Goal: Task Accomplishment & Management: Manage account settings

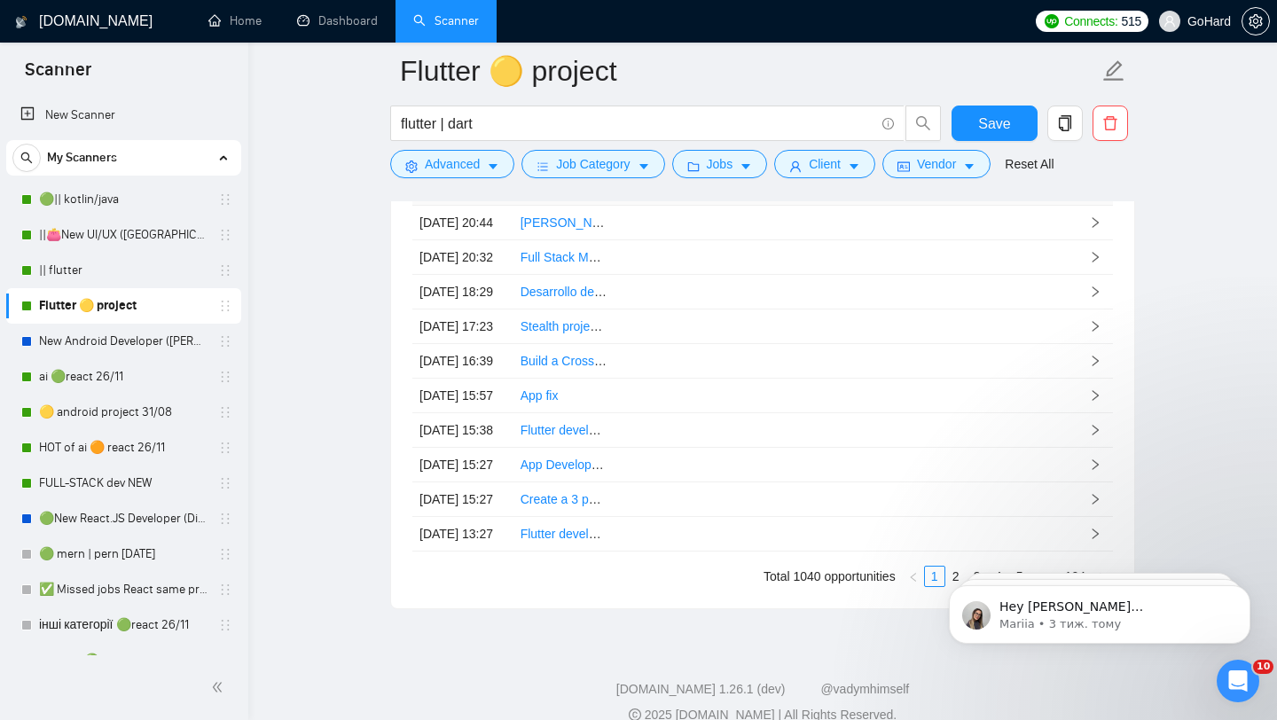
scroll to position [428, 0]
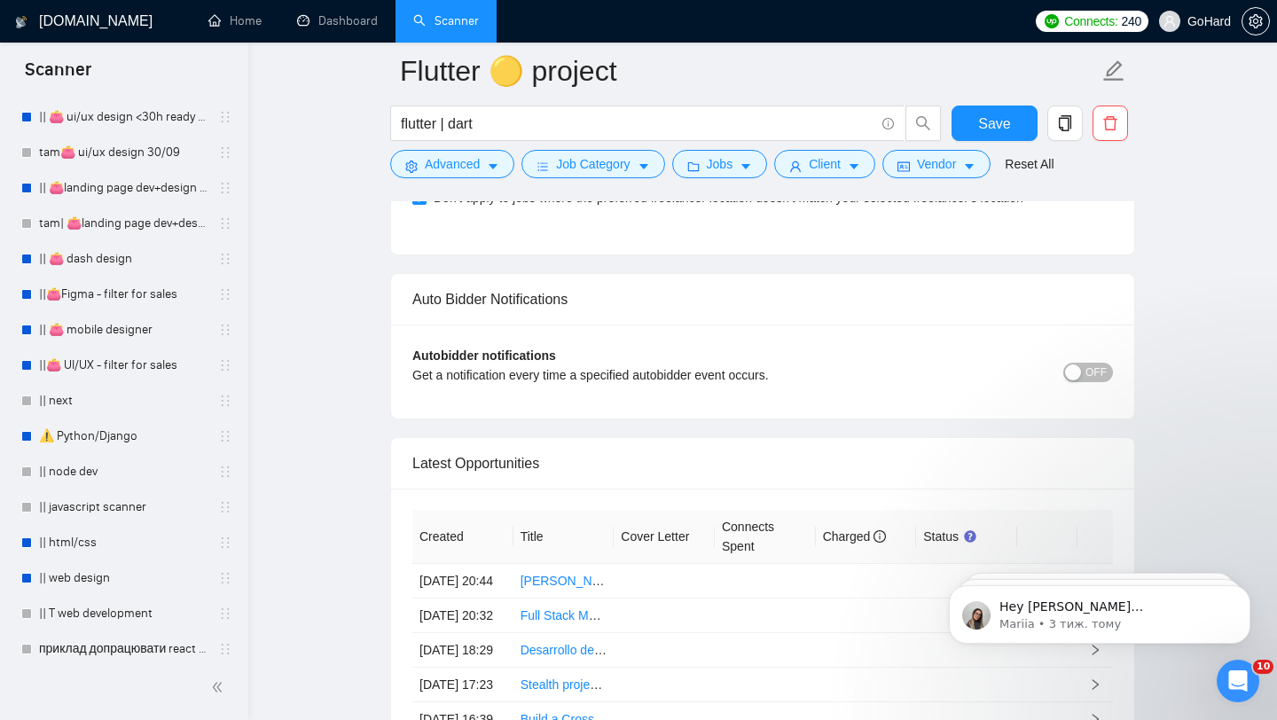
scroll to position [768, 0]
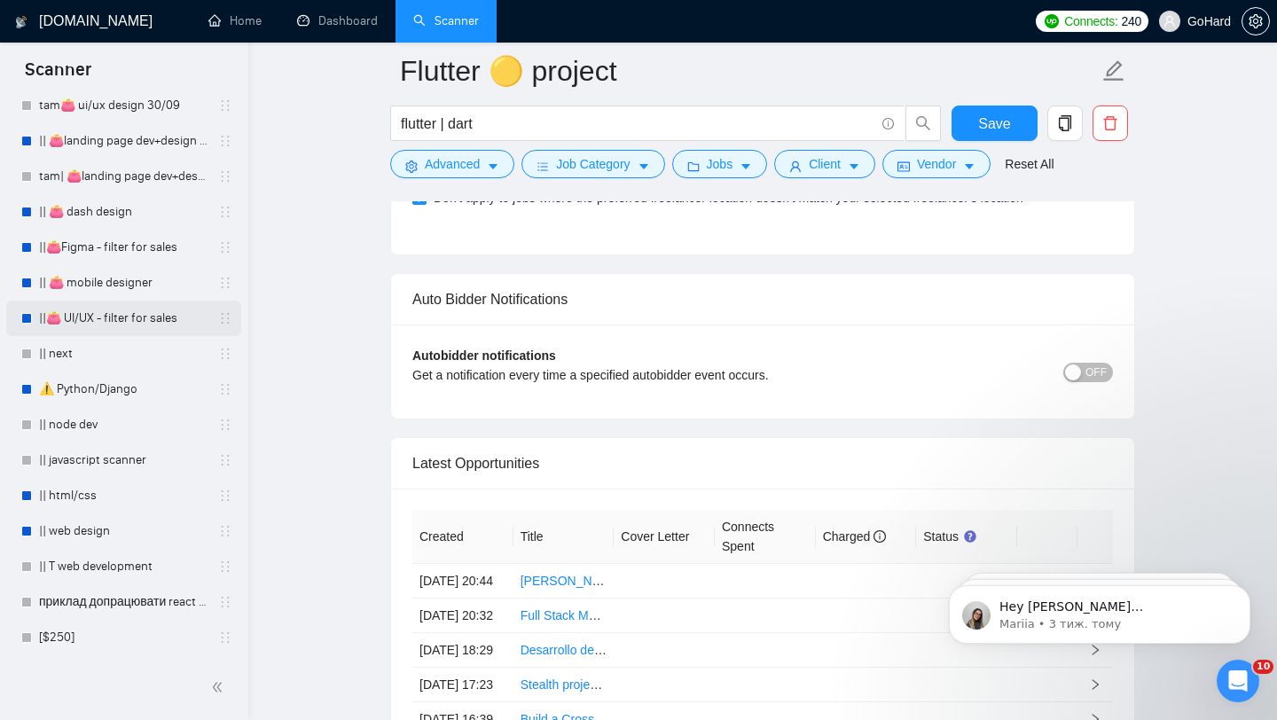
click at [135, 318] on link "||👛 UI/UX - filter for sales" at bounding box center [123, 318] width 169 height 35
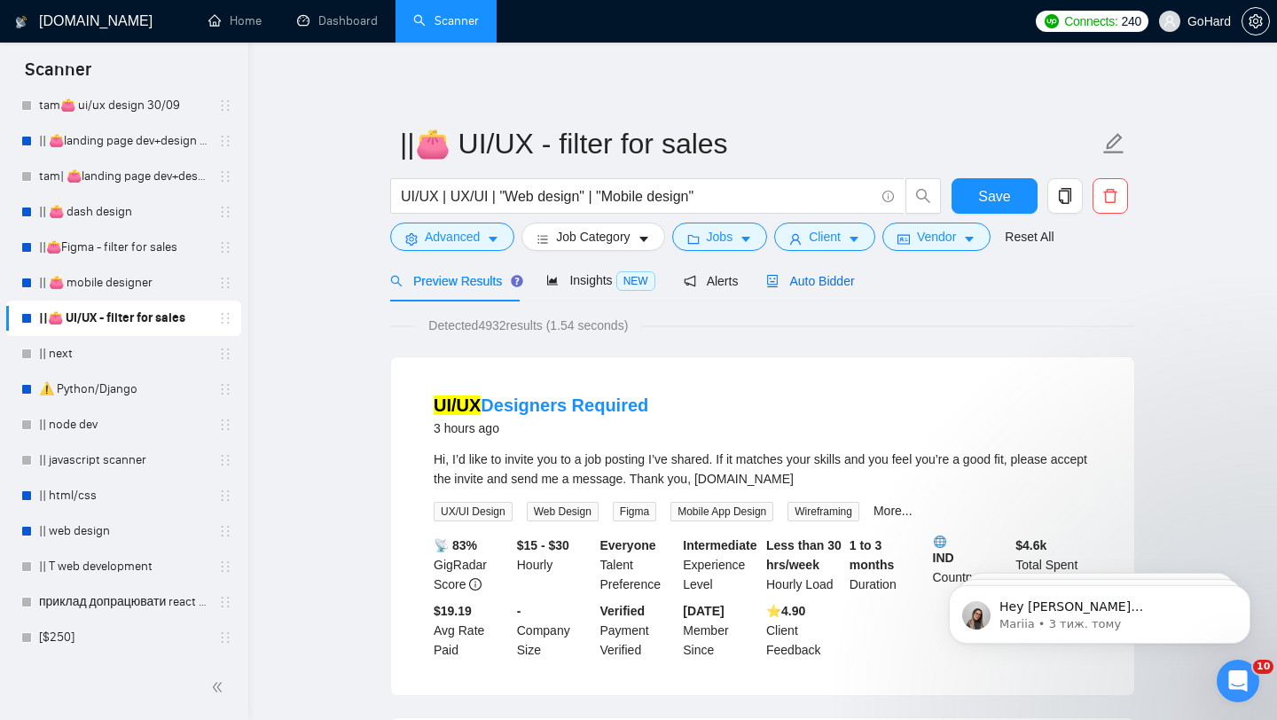
click at [828, 277] on span "Auto Bidder" at bounding box center [810, 281] width 88 height 14
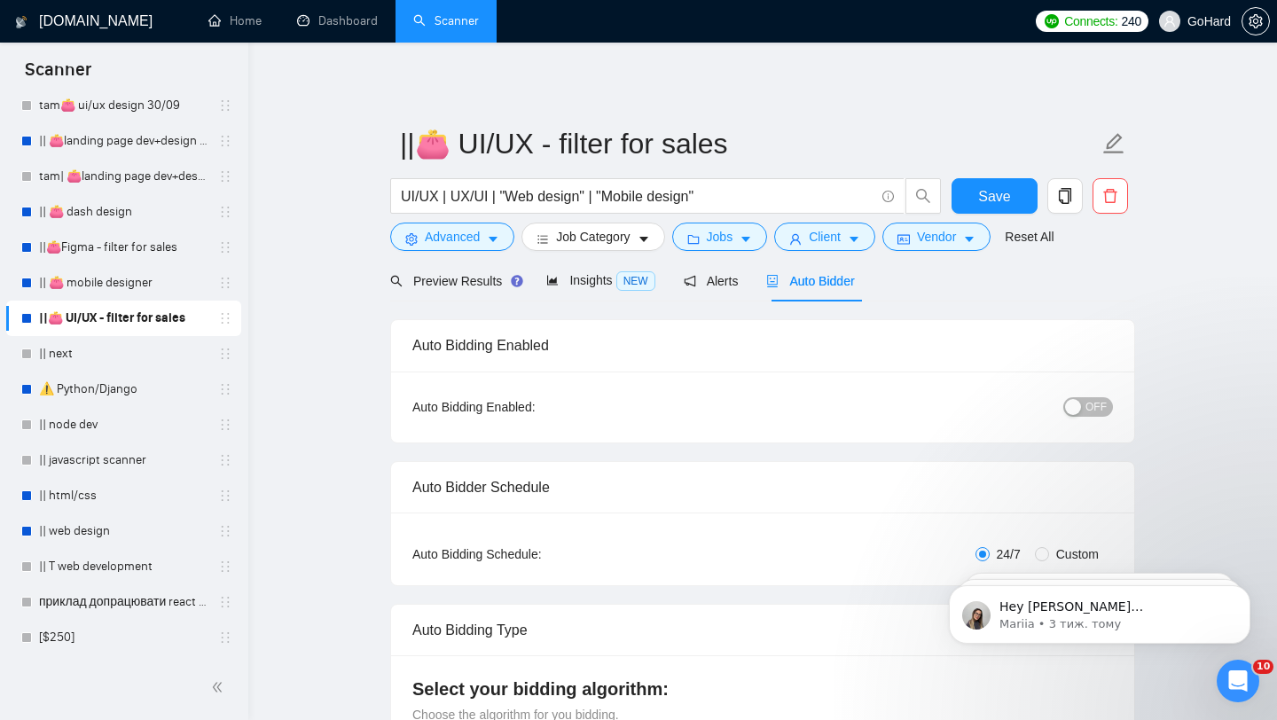
radio input "false"
radio input "true"
checkbox input "true"
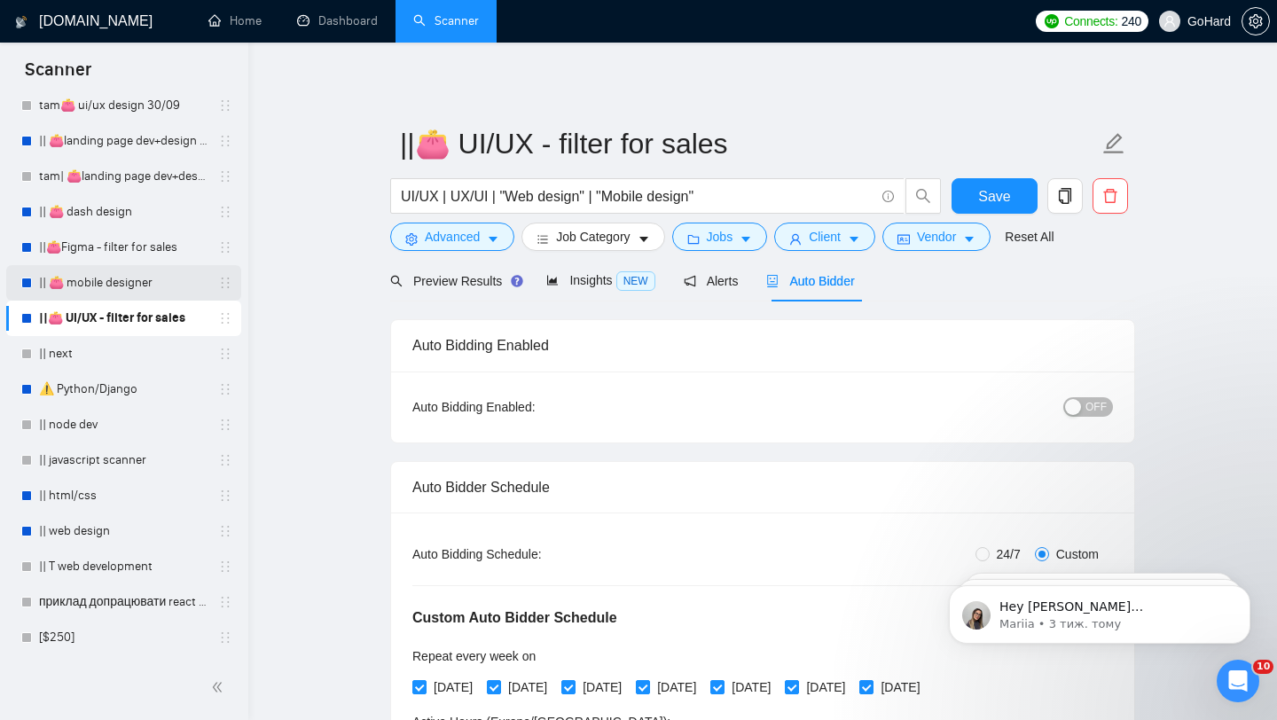
click at [106, 285] on link "|| 👛 mobile designer" at bounding box center [123, 282] width 169 height 35
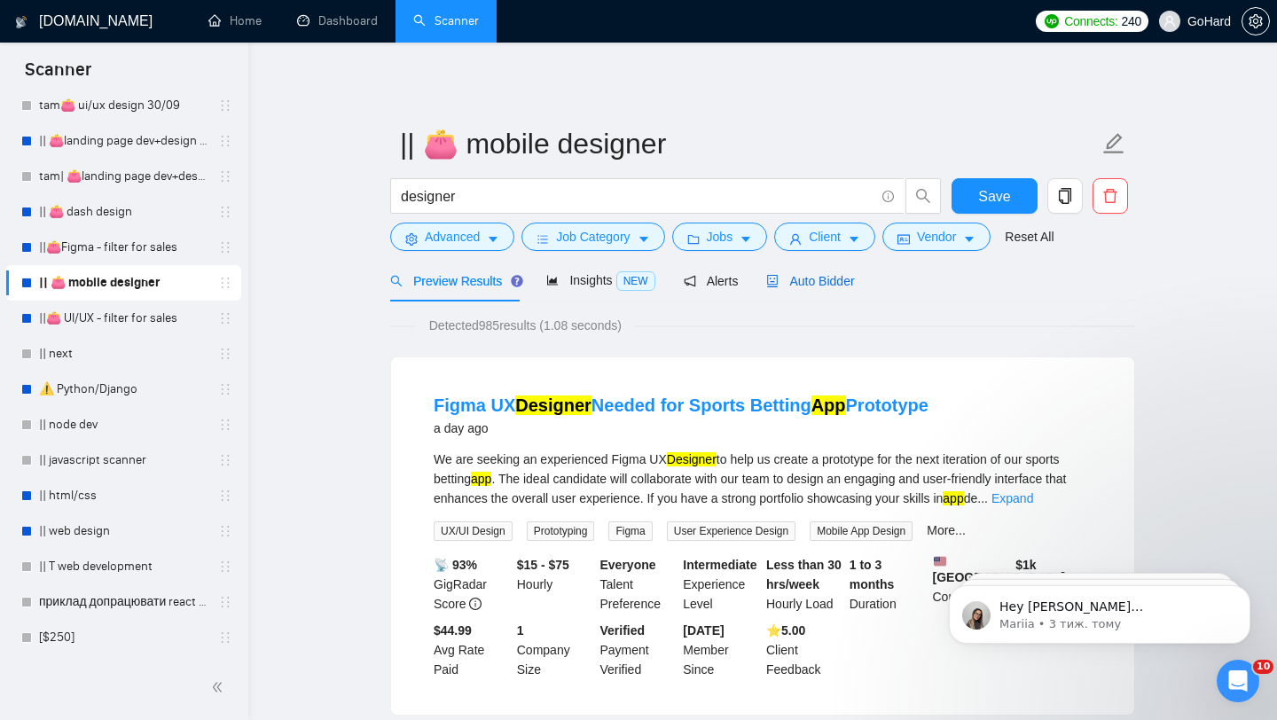
click at [822, 286] on span "Auto Bidder" at bounding box center [810, 281] width 88 height 14
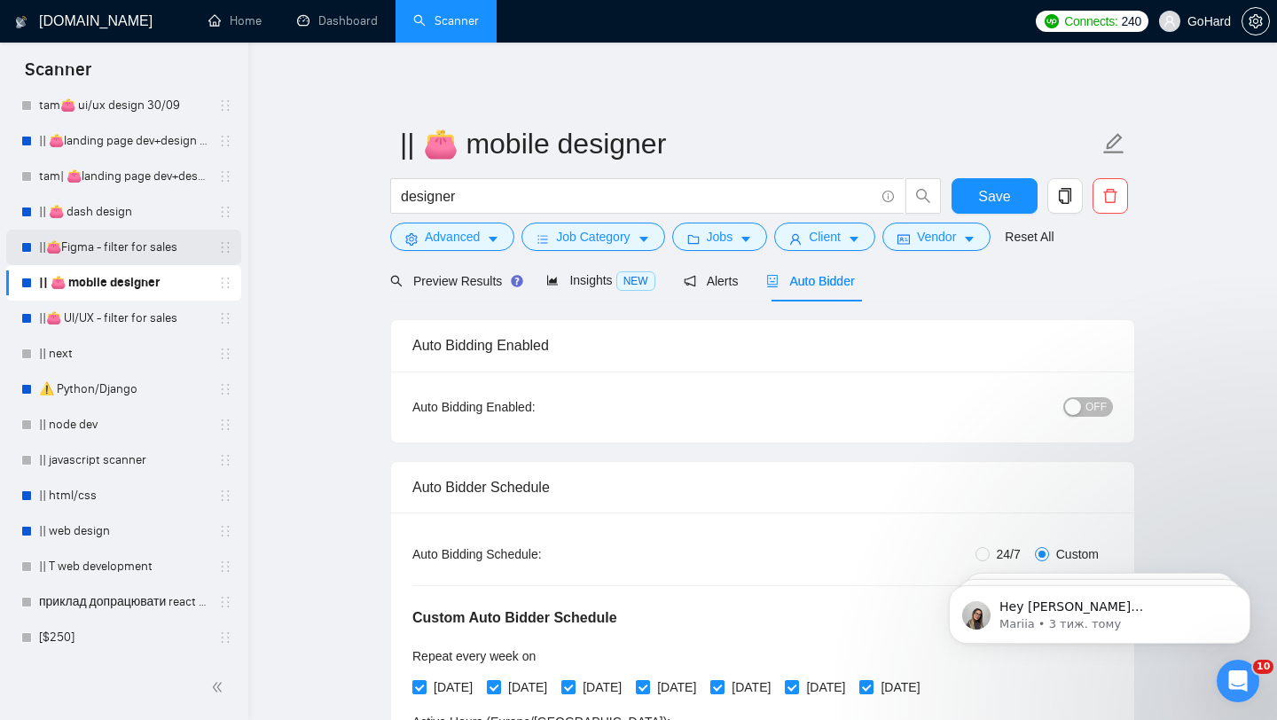
click at [130, 248] on link "||👛Figma - filter for sales" at bounding box center [123, 247] width 169 height 35
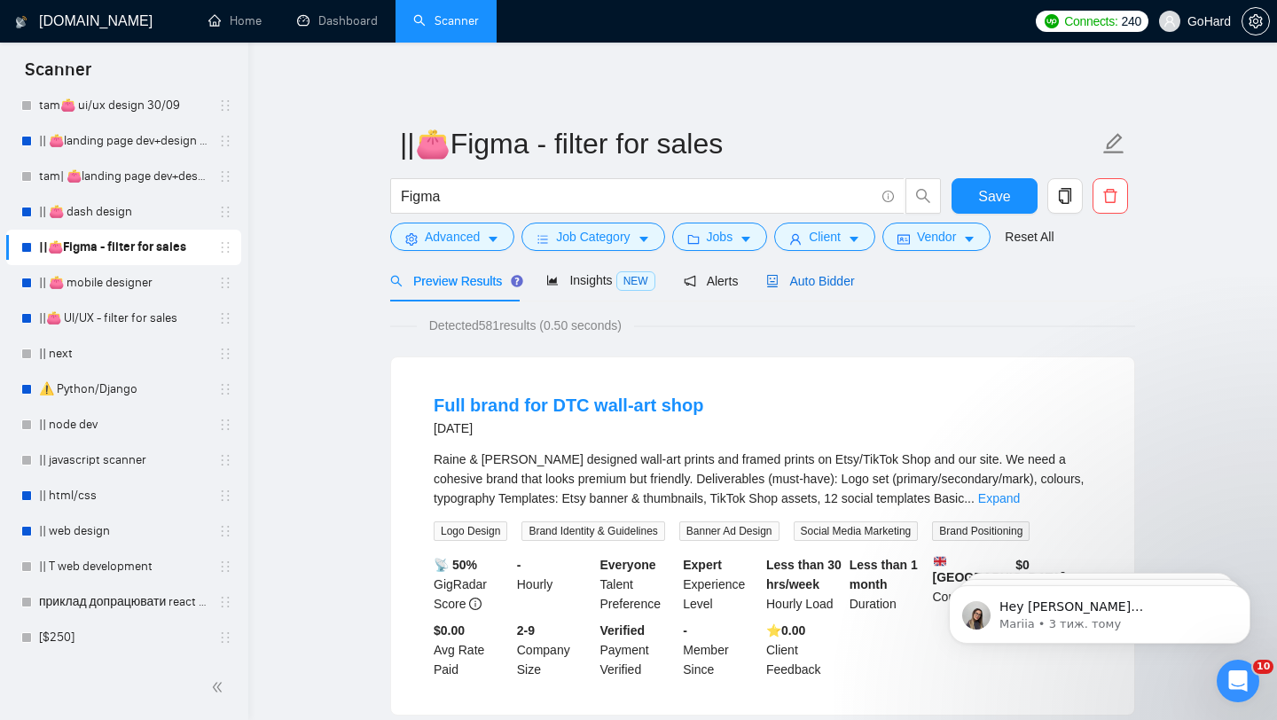
click at [828, 277] on span "Auto Bidder" at bounding box center [810, 281] width 88 height 14
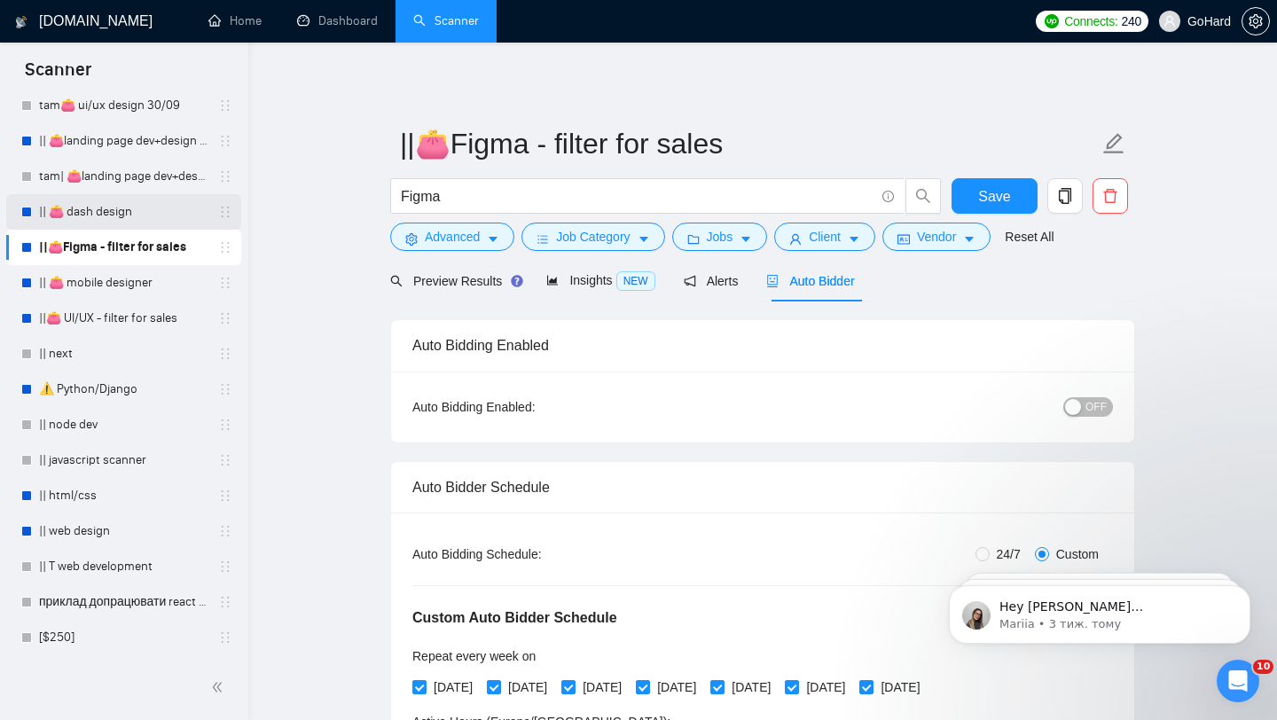
click at [133, 214] on link "|| 👛 dash design" at bounding box center [123, 211] width 169 height 35
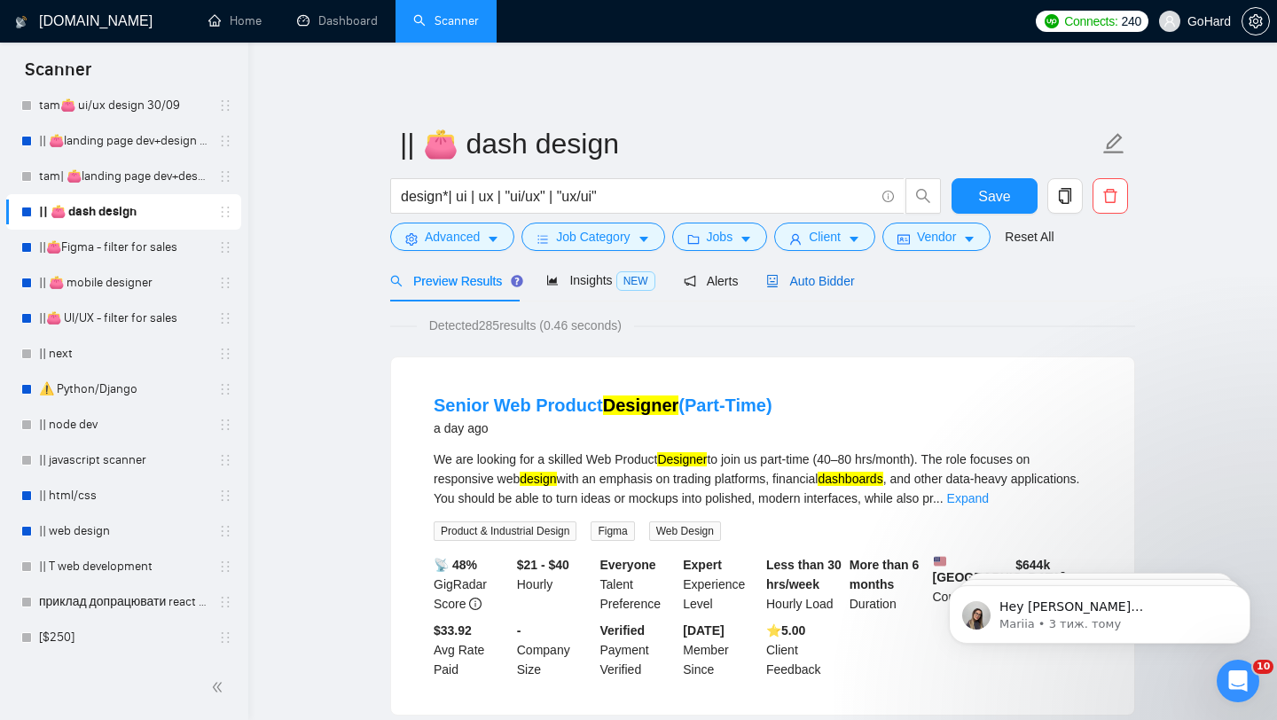
click at [828, 282] on span "Auto Bidder" at bounding box center [810, 281] width 88 height 14
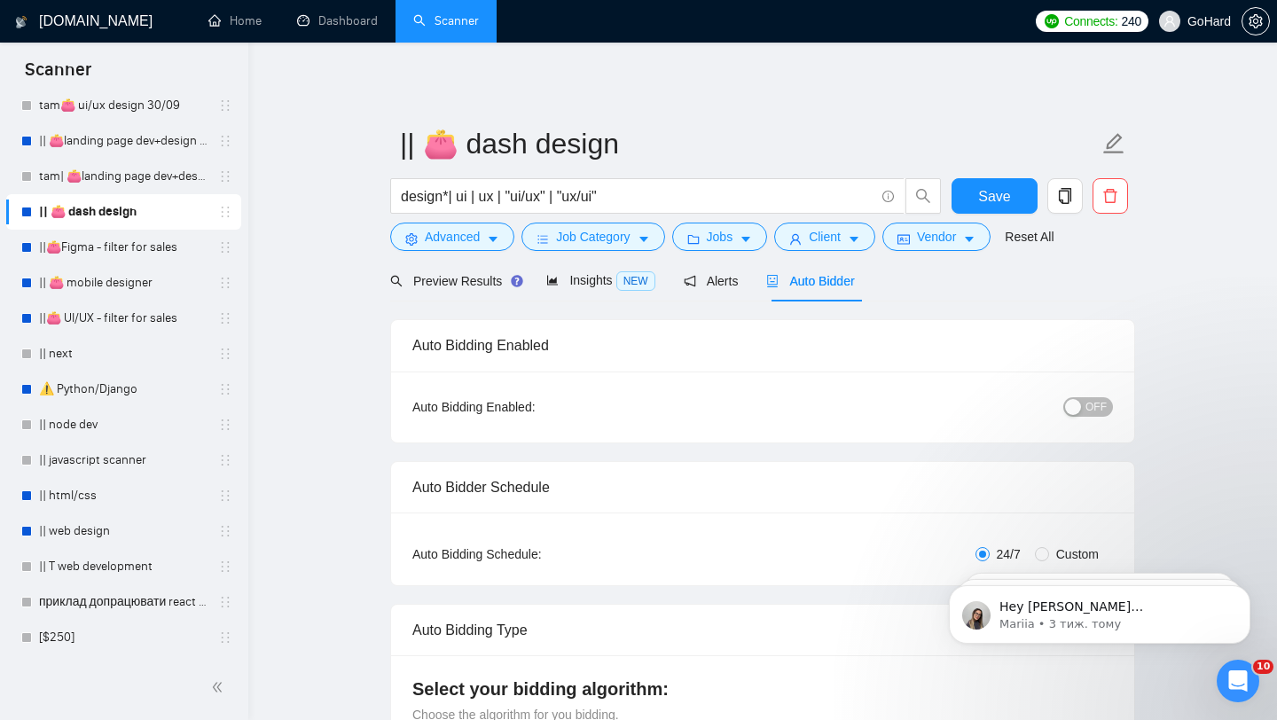
radio input "false"
radio input "true"
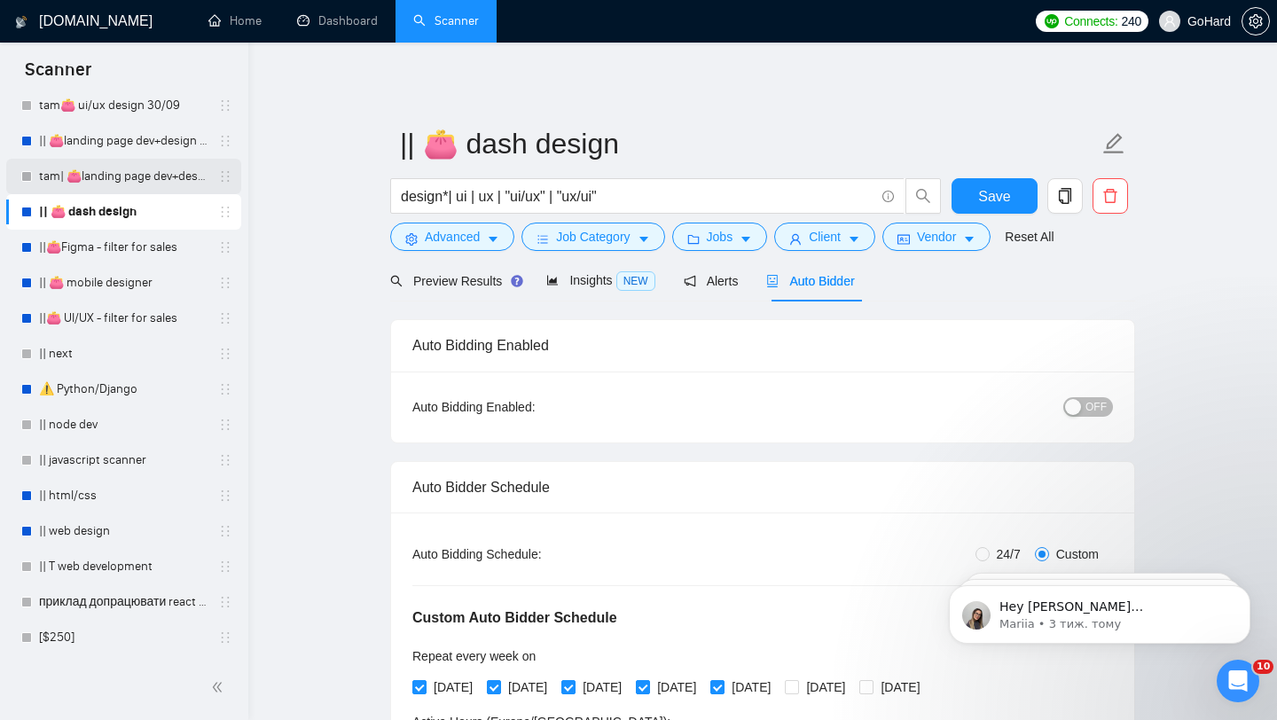
click at [125, 176] on link "tam| 👛landing page dev+design 30/09" at bounding box center [123, 176] width 169 height 35
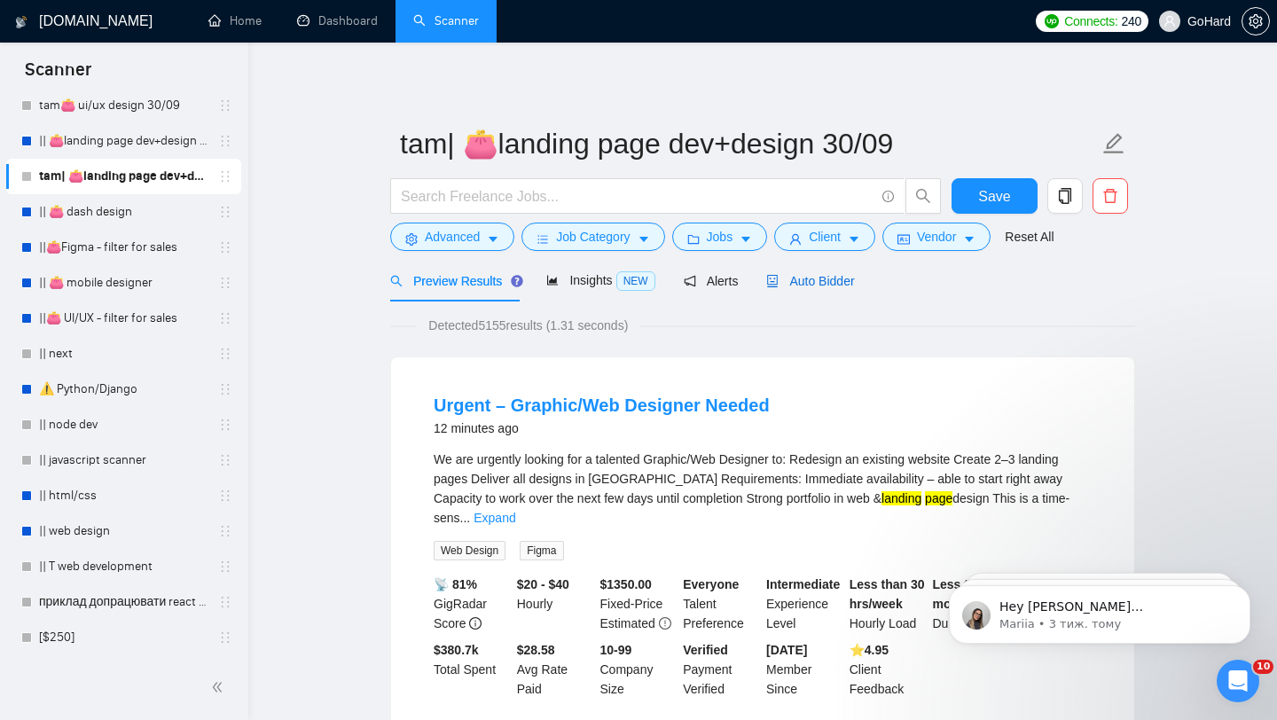
click at [814, 282] on span "Auto Bidder" at bounding box center [810, 281] width 88 height 14
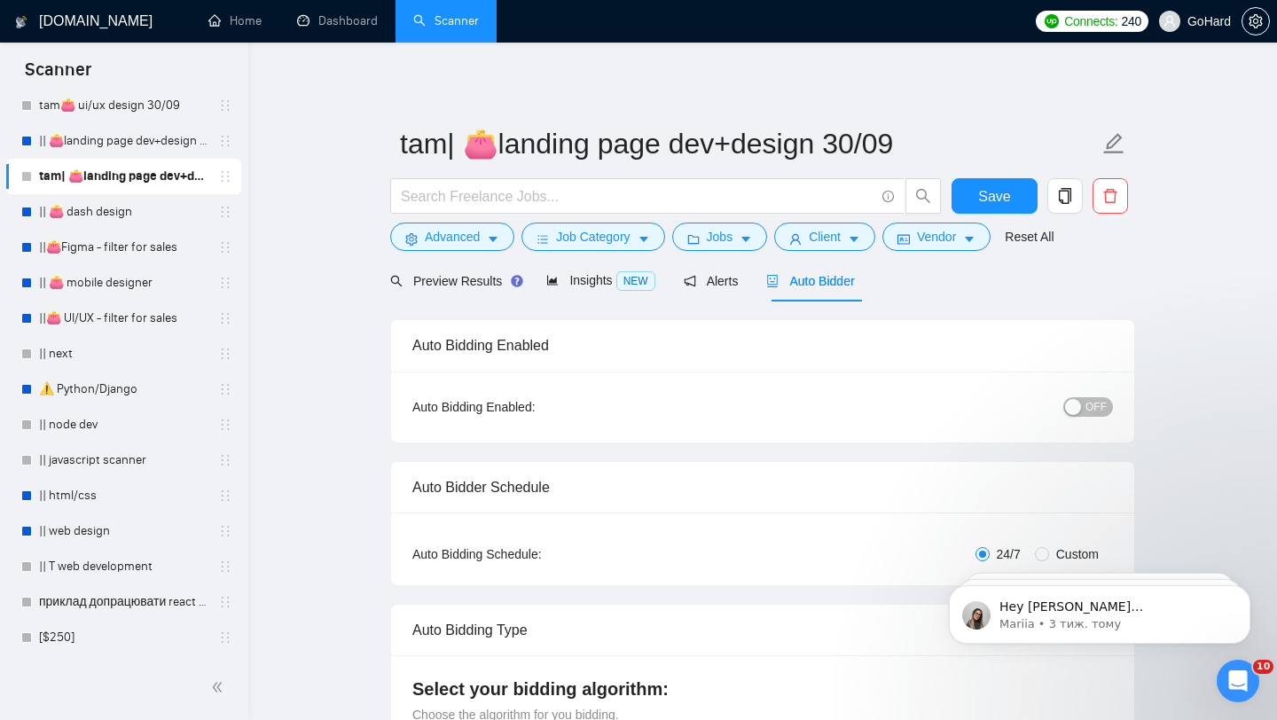
radio input "false"
radio input "true"
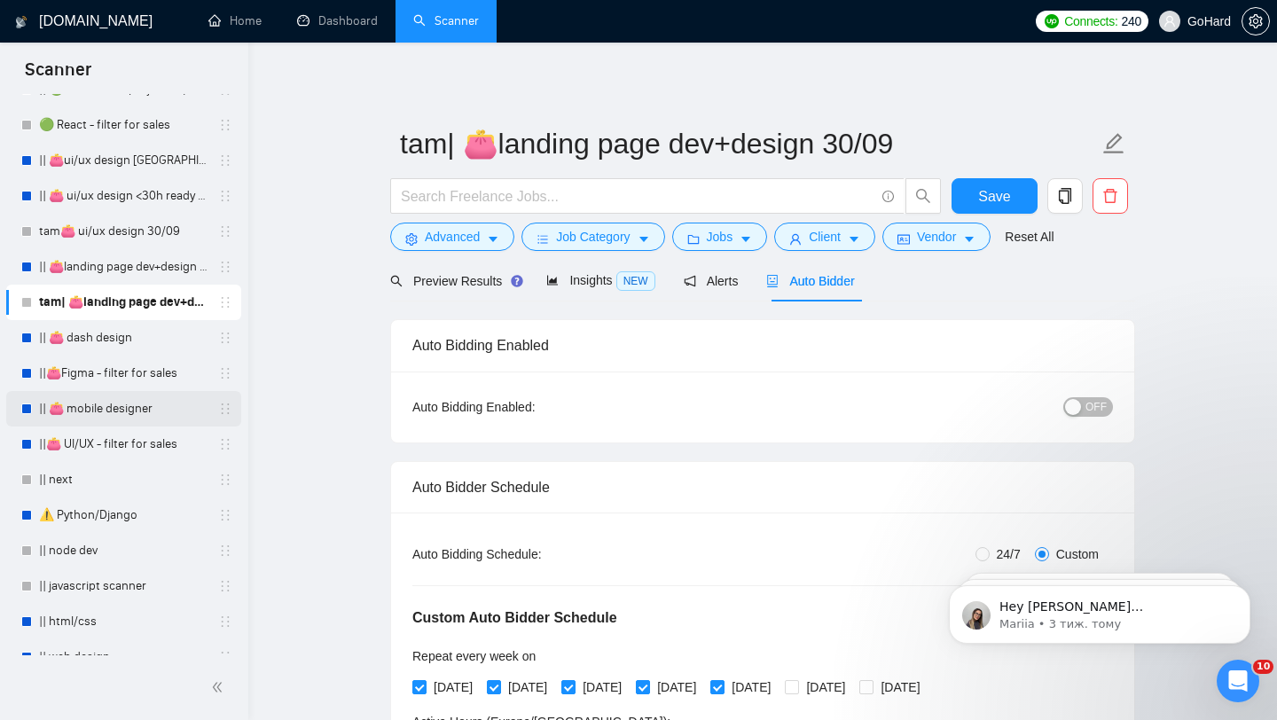
scroll to position [631, 0]
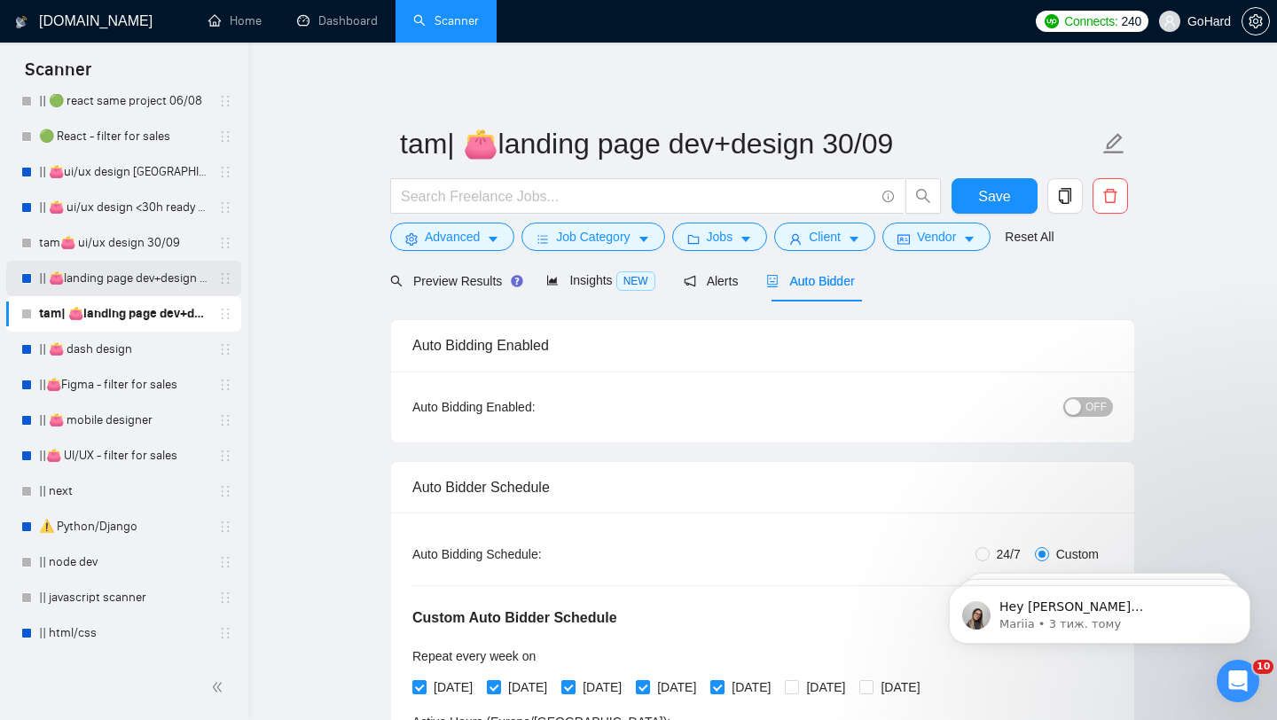
click at [111, 276] on link "|| 👛landing page dev+design 15/10 example added" at bounding box center [123, 278] width 169 height 35
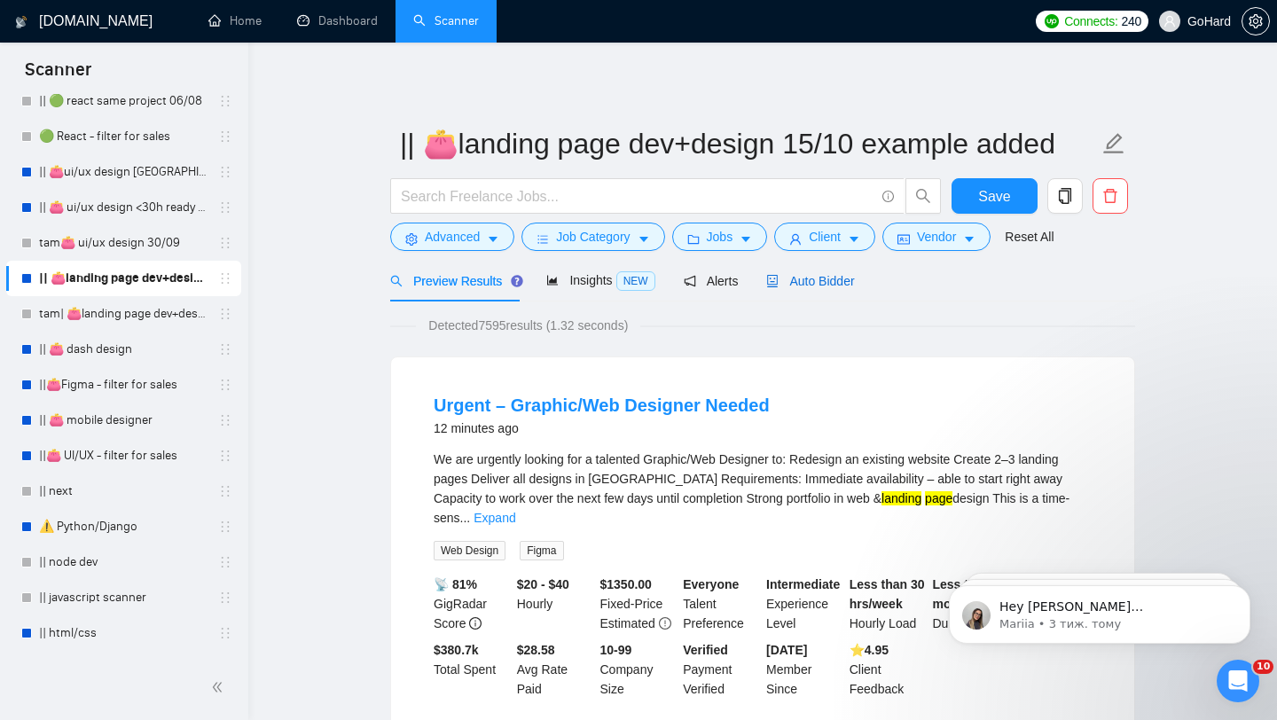
click at [820, 283] on span "Auto Bidder" at bounding box center [810, 281] width 88 height 14
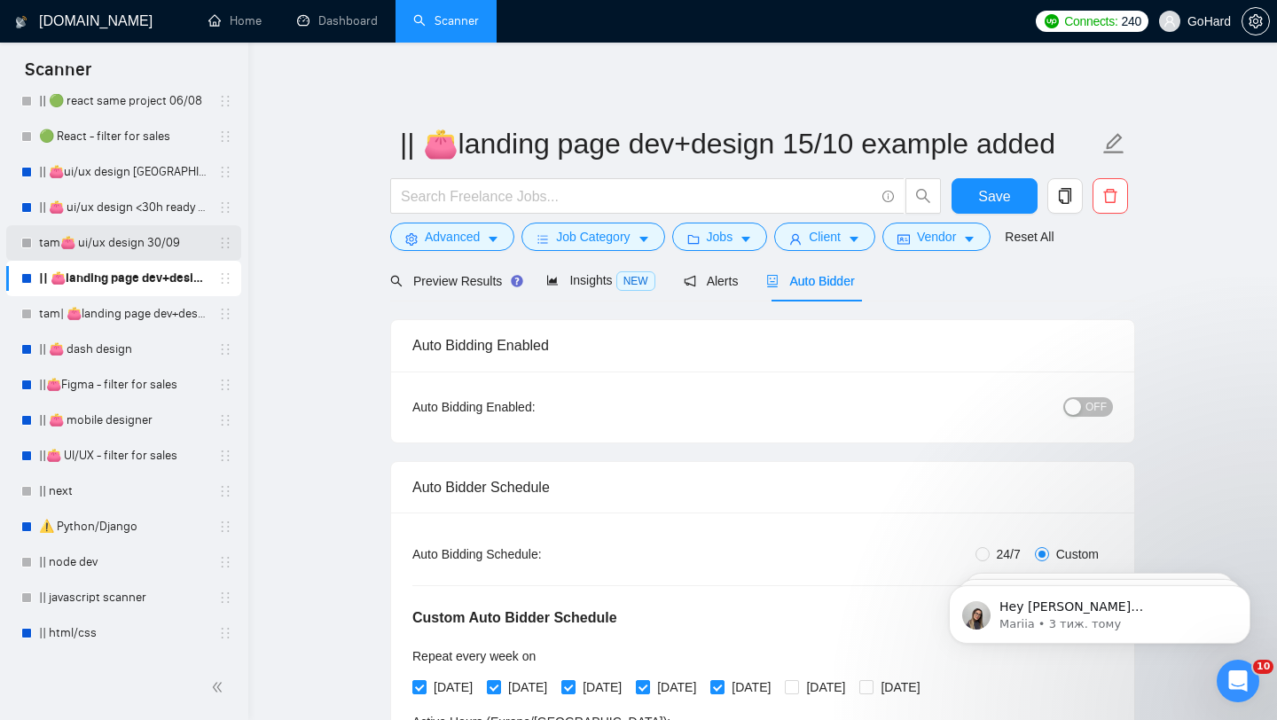
click at [118, 245] on link "tam👛 ui/ux design 30/09" at bounding box center [123, 242] width 169 height 35
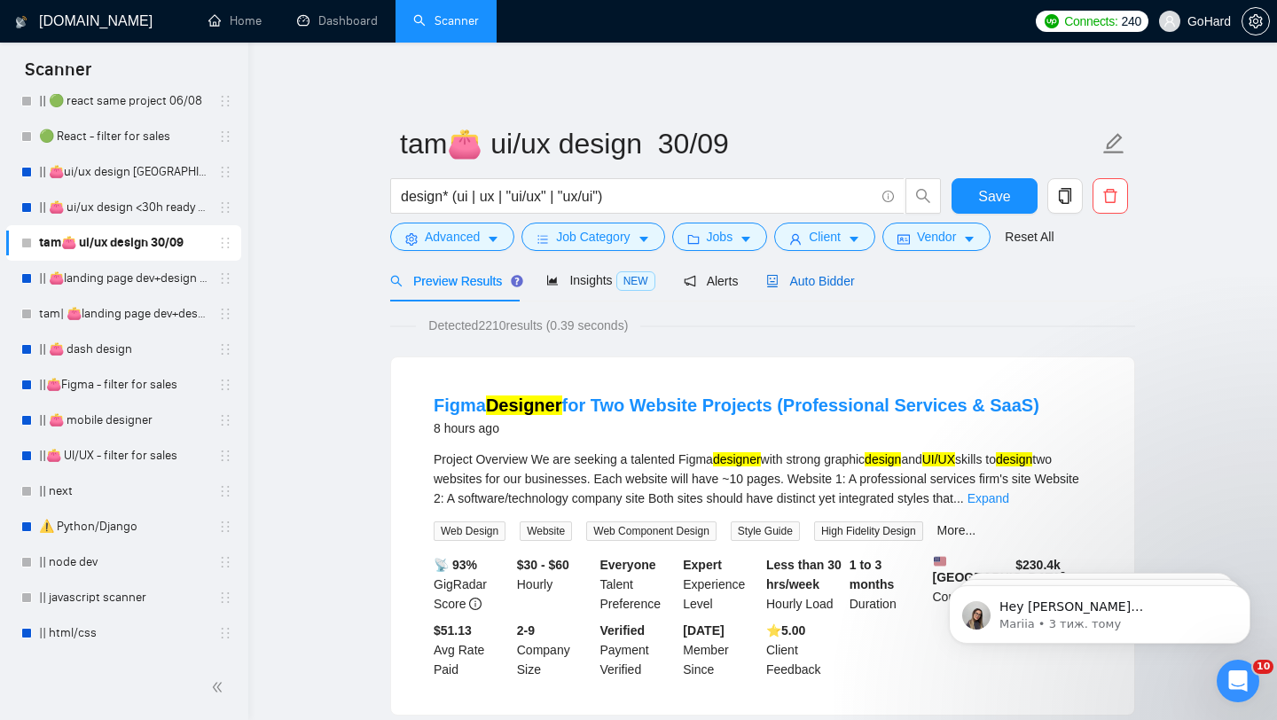
click at [832, 283] on span "Auto Bidder" at bounding box center [810, 281] width 88 height 14
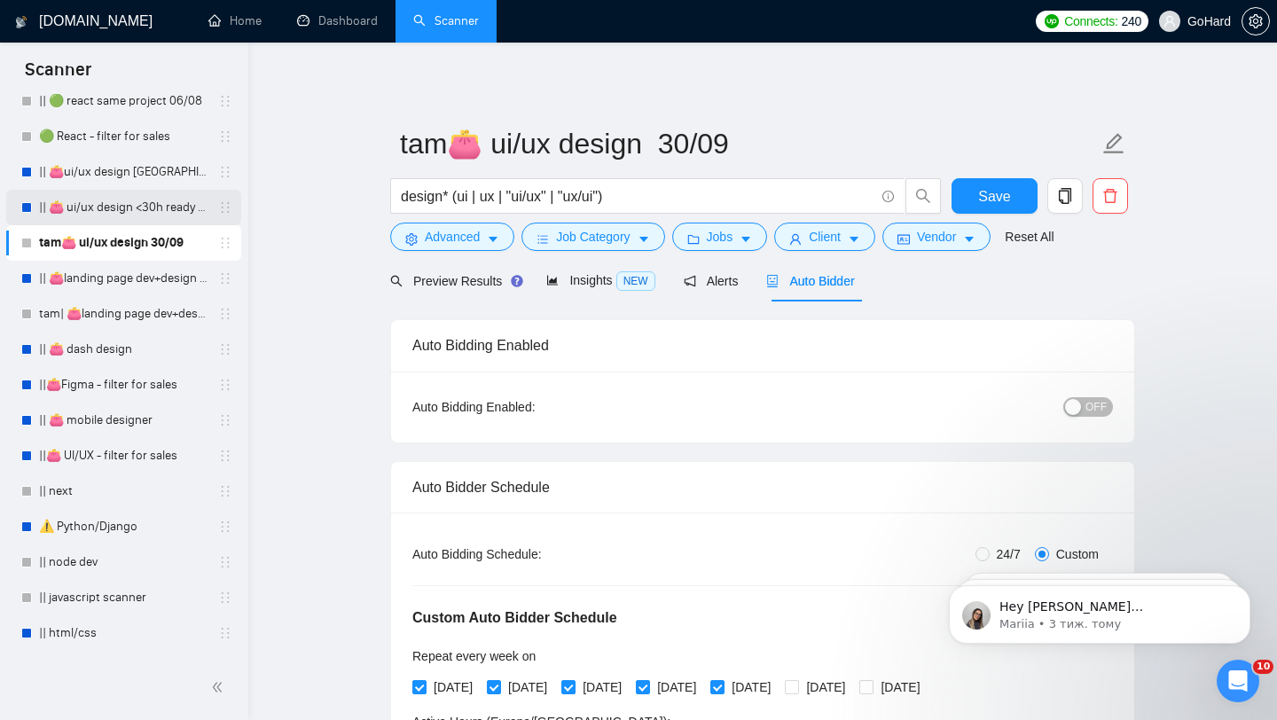
click at [114, 208] on link "|| 👛 ui/ux design <30h ready to start 23/07" at bounding box center [123, 207] width 169 height 35
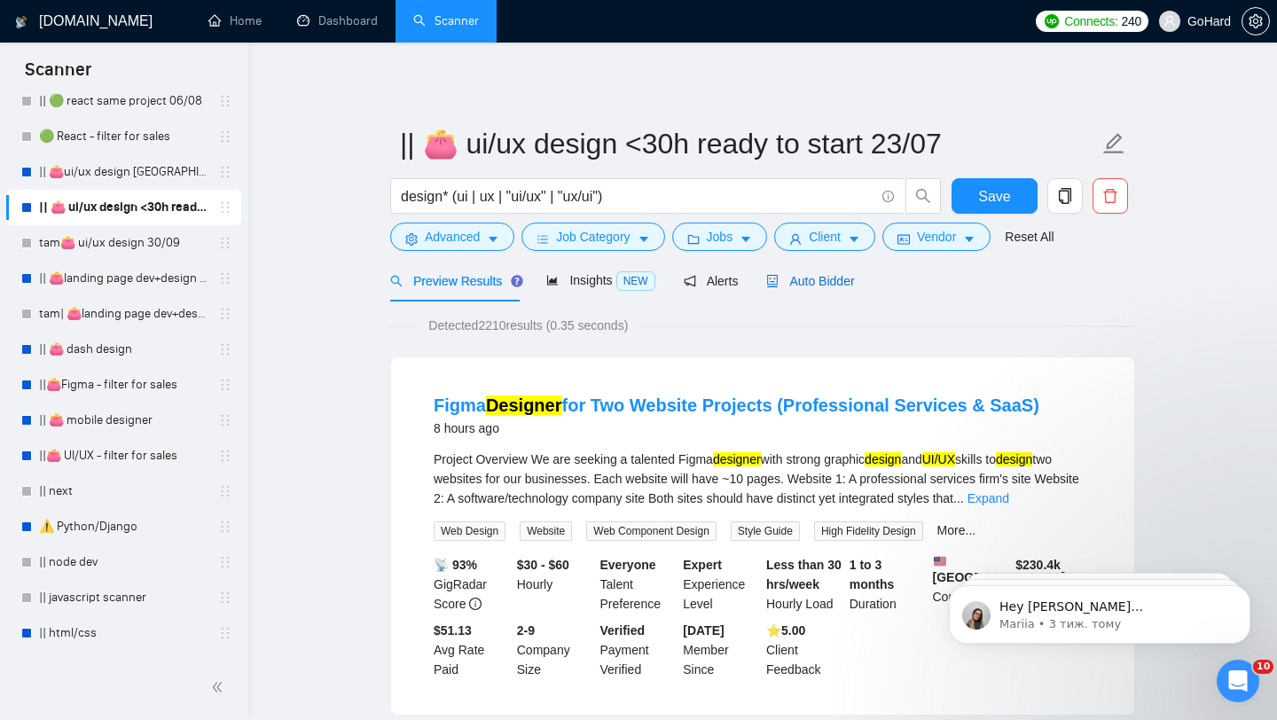
click at [827, 284] on span "Auto Bidder" at bounding box center [810, 281] width 88 height 14
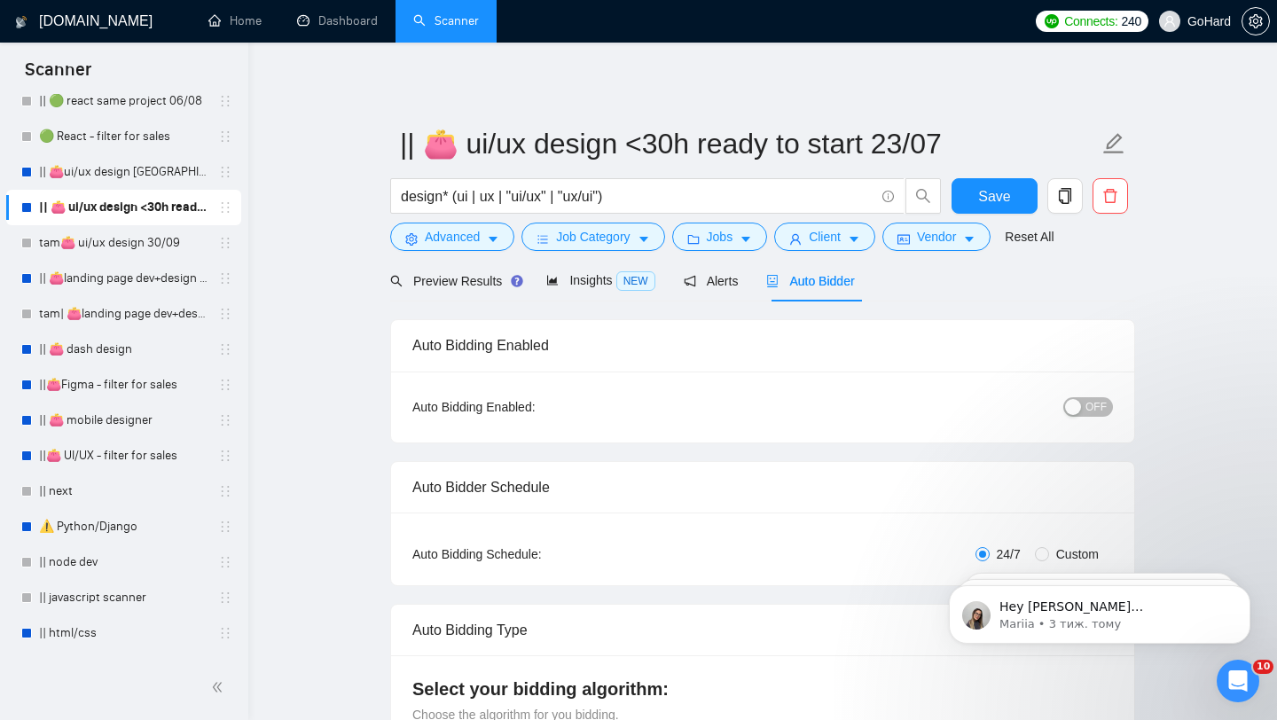
radio input "false"
radio input "true"
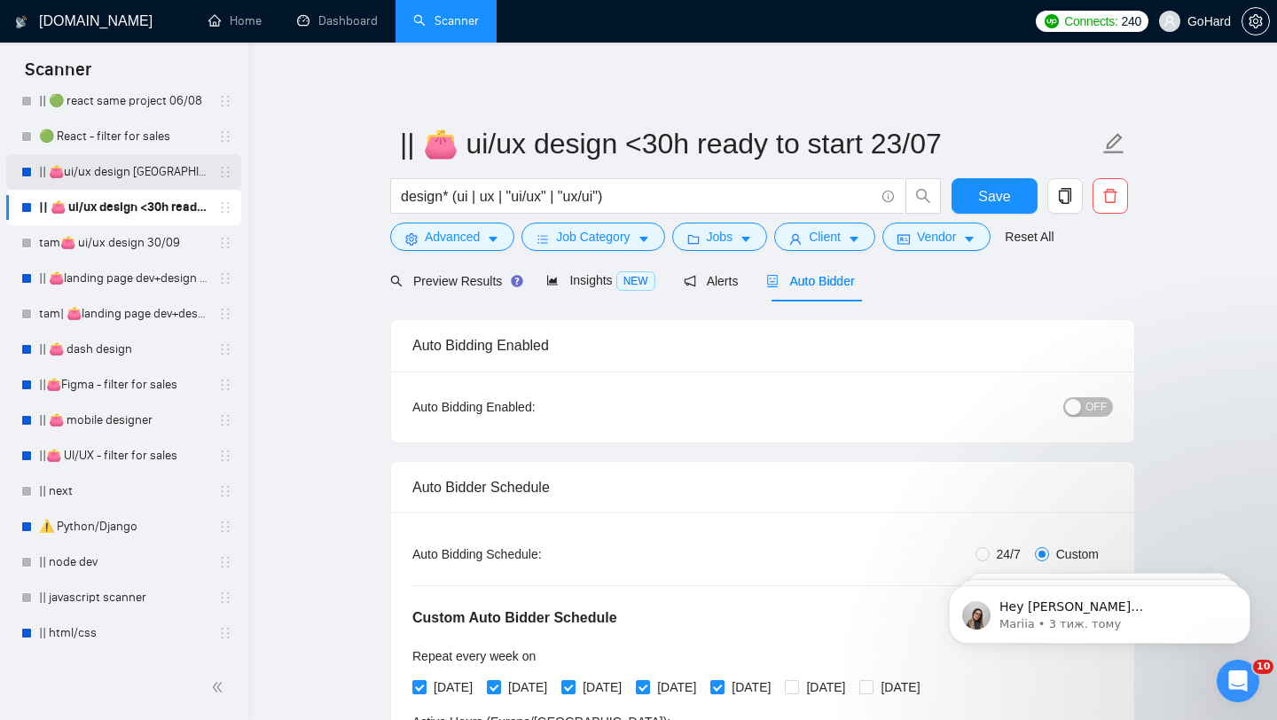
click at [124, 176] on link "|| 👛ui/ux design [GEOGRAPHIC_DATA] 08/02" at bounding box center [123, 171] width 169 height 35
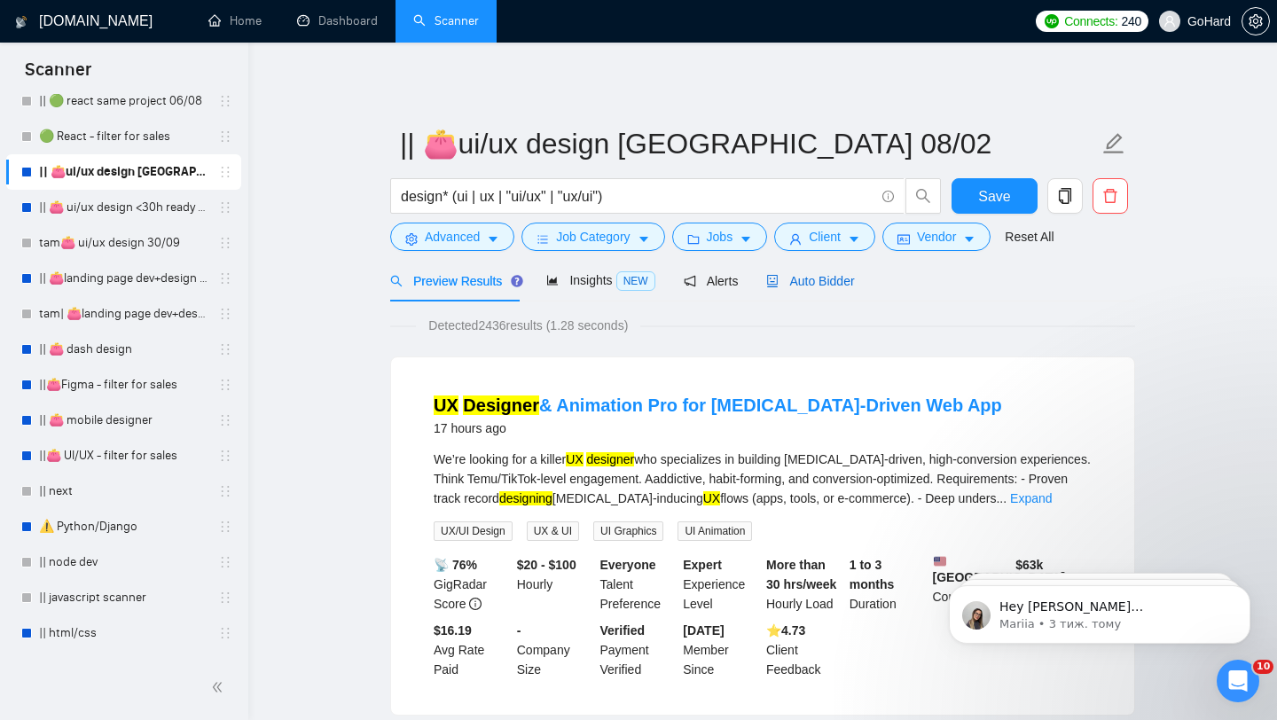
click at [840, 286] on span "Auto Bidder" at bounding box center [810, 281] width 88 height 14
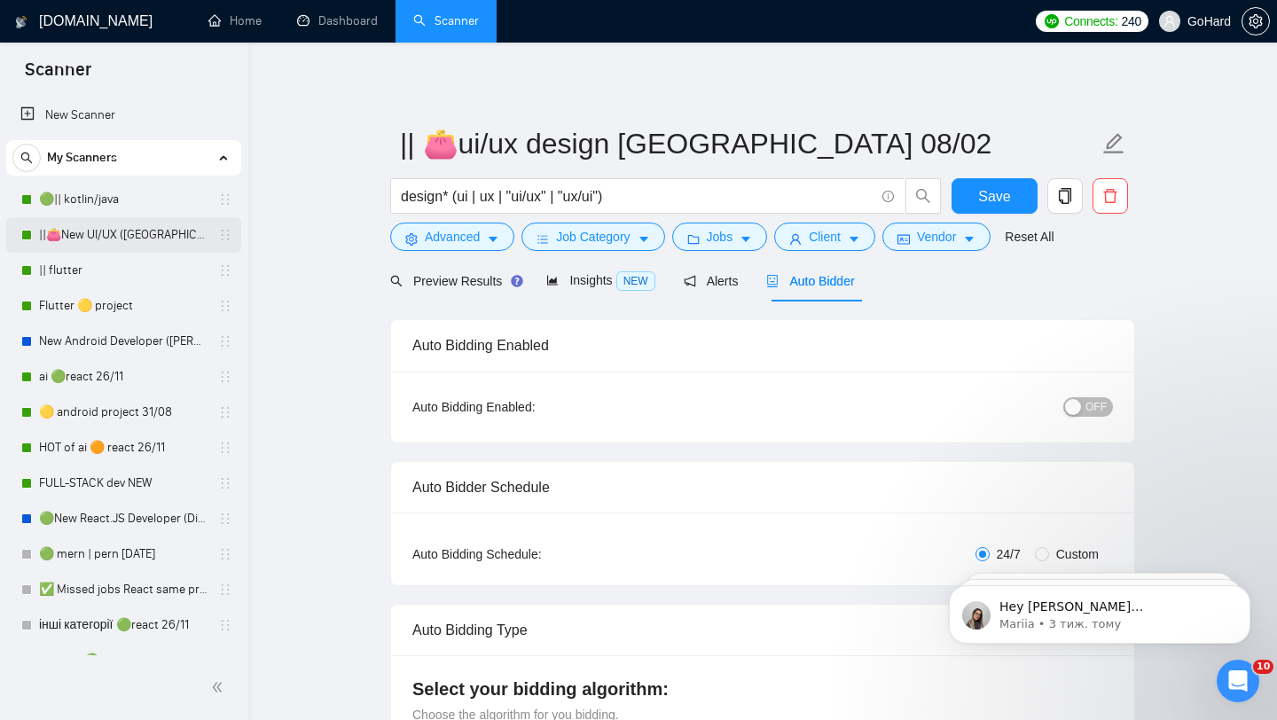
click at [125, 236] on link "||👛New UI/UX ([GEOGRAPHIC_DATA])" at bounding box center [123, 234] width 169 height 35
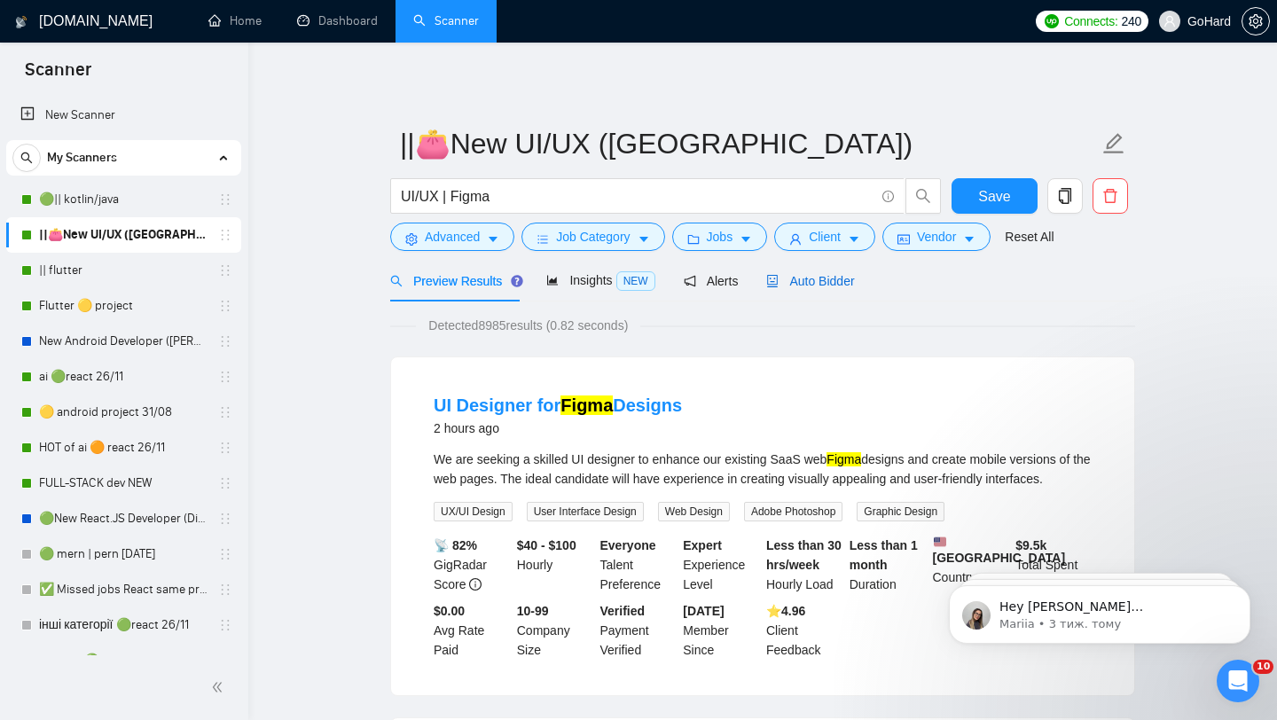
click at [814, 277] on span "Auto Bidder" at bounding box center [810, 281] width 88 height 14
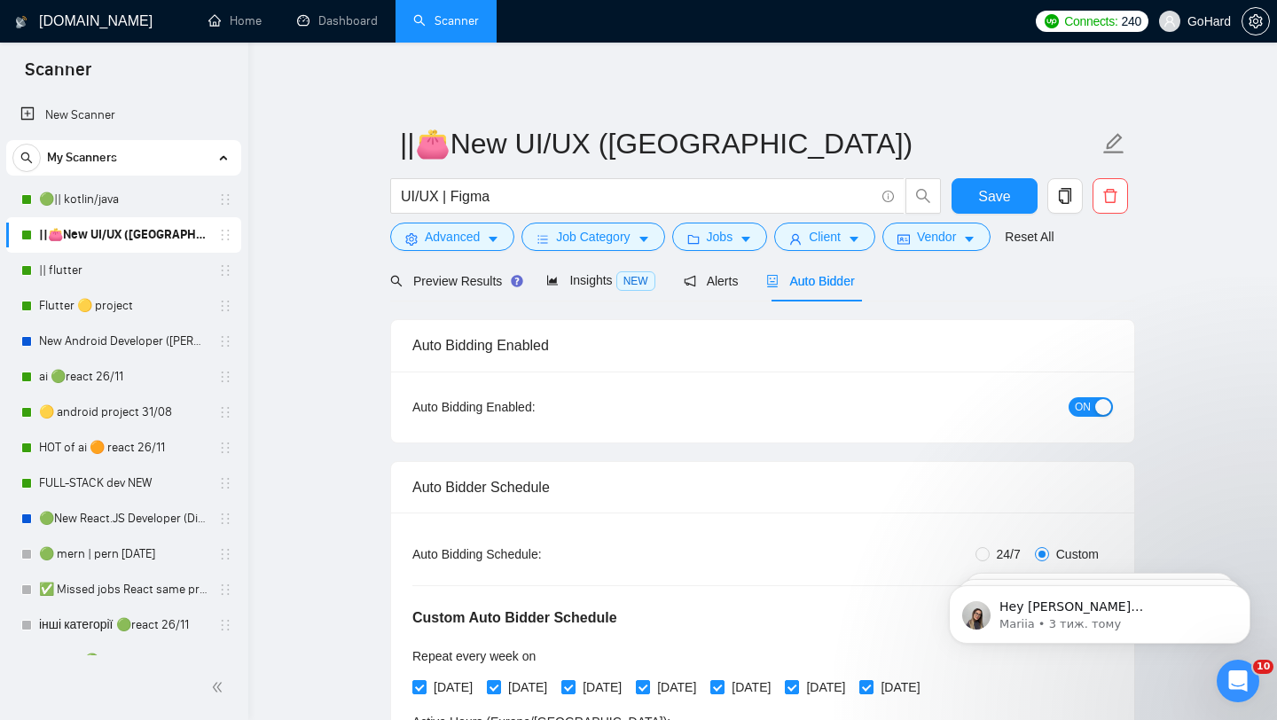
click at [1100, 400] on div "button" at bounding box center [1103, 407] width 16 height 16
click at [970, 199] on button "Save" at bounding box center [995, 195] width 86 height 35
click at [155, 200] on link "🟢|| kotlin/java" at bounding box center [123, 199] width 169 height 35
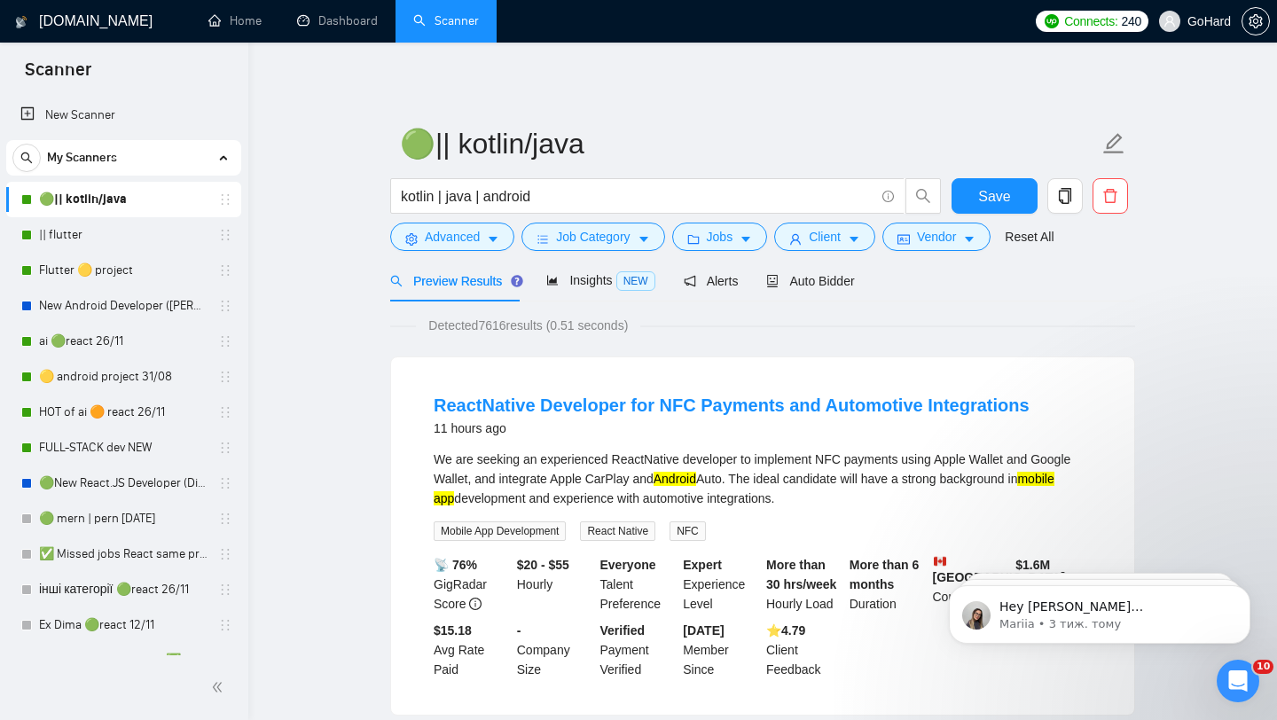
click at [674, 283] on div "Preview Results Insights NEW Alerts Auto Bidder" at bounding box center [622, 281] width 465 height 42
click at [154, 483] on link "🟢New React.JS Developer (Dima H)" at bounding box center [123, 483] width 169 height 35
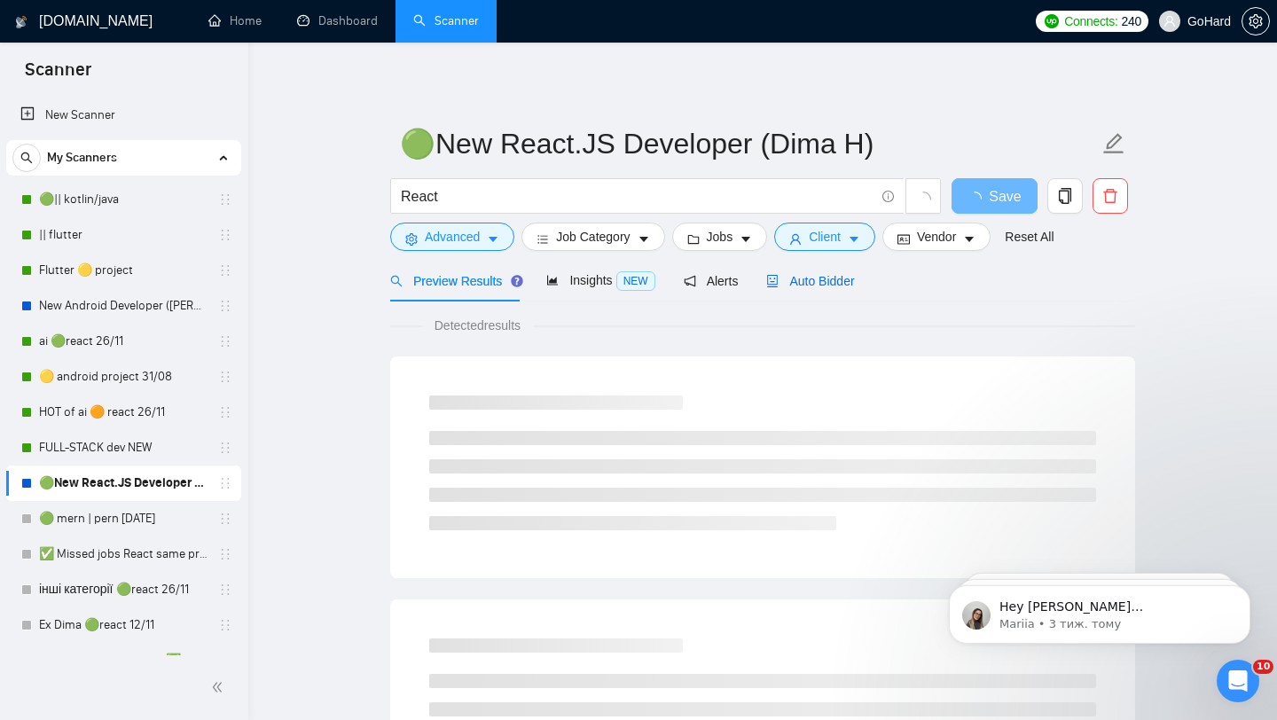
click at [828, 284] on span "Auto Bidder" at bounding box center [810, 281] width 88 height 14
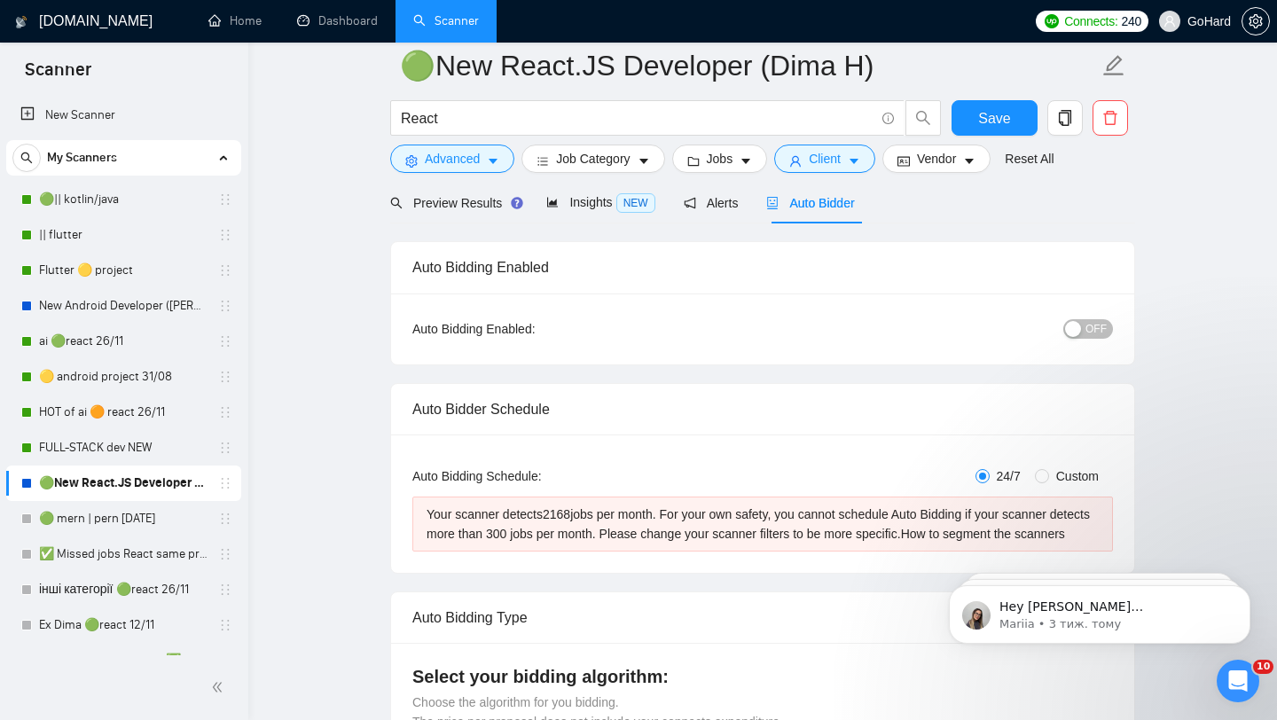
scroll to position [51, 0]
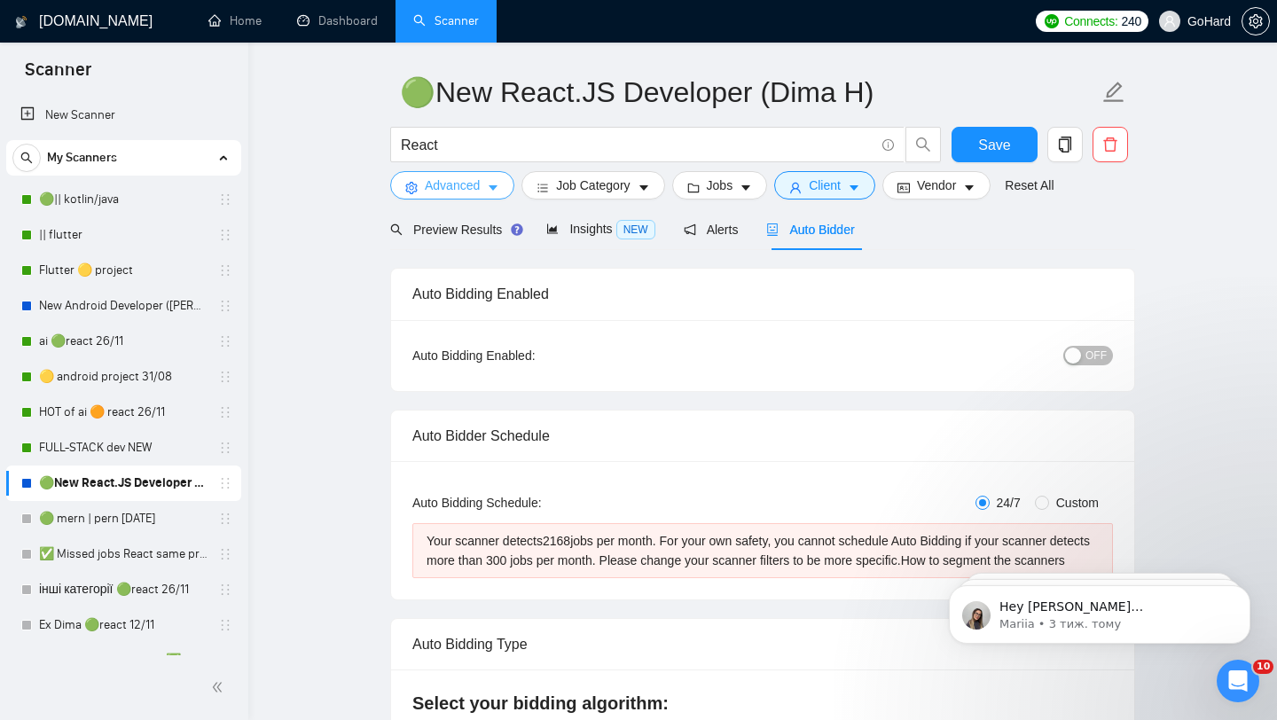
click at [461, 191] on span "Advanced" at bounding box center [452, 186] width 55 height 20
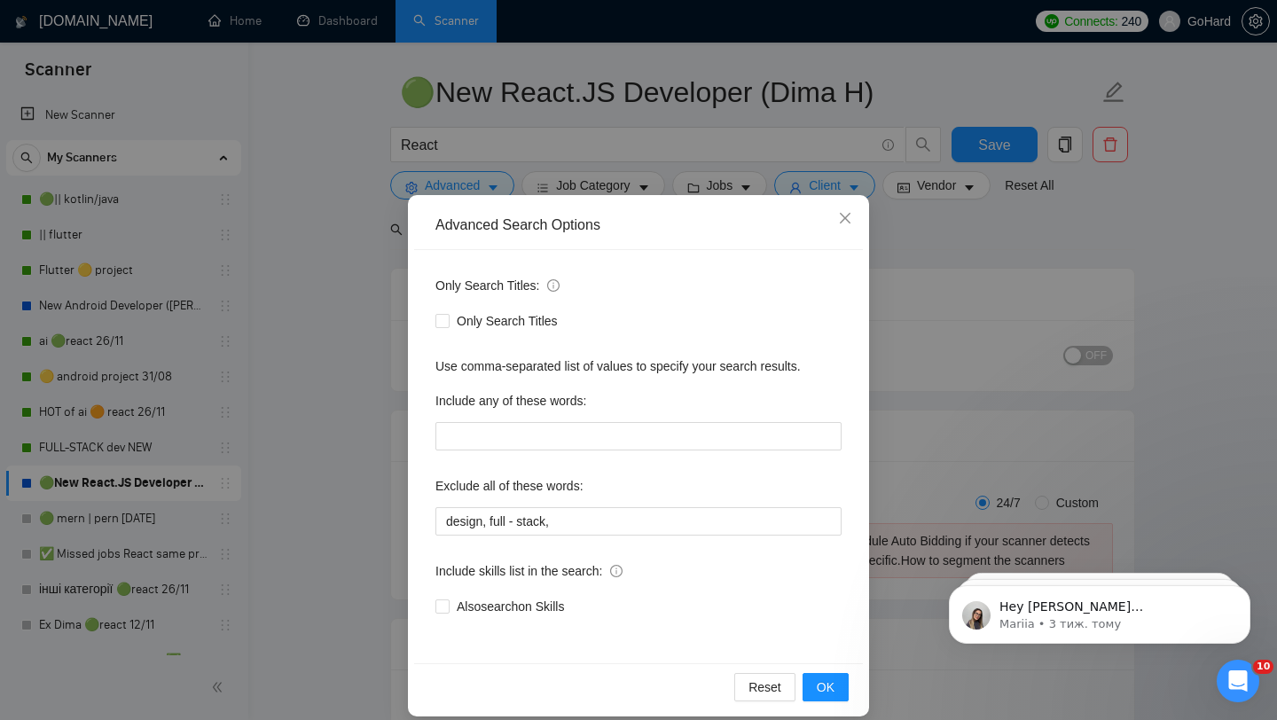
scroll to position [18, 0]
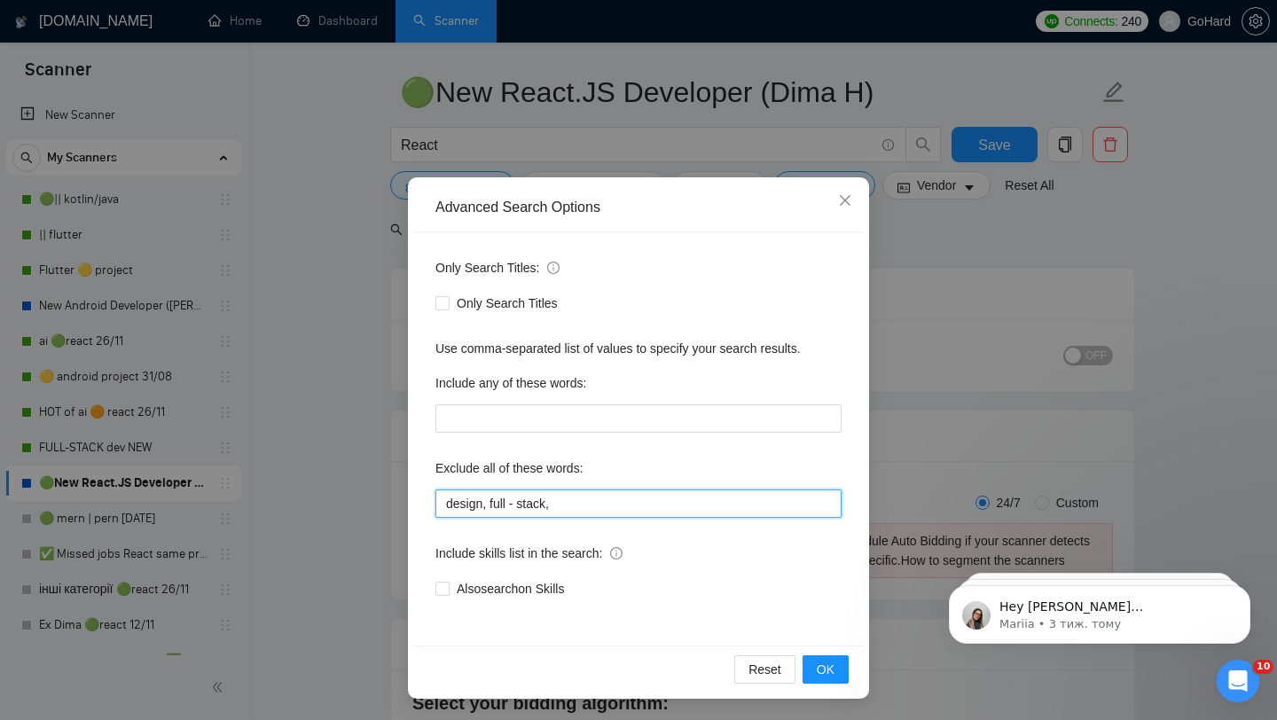
click at [587, 502] on input "design, full - stack," at bounding box center [639, 504] width 406 height 28
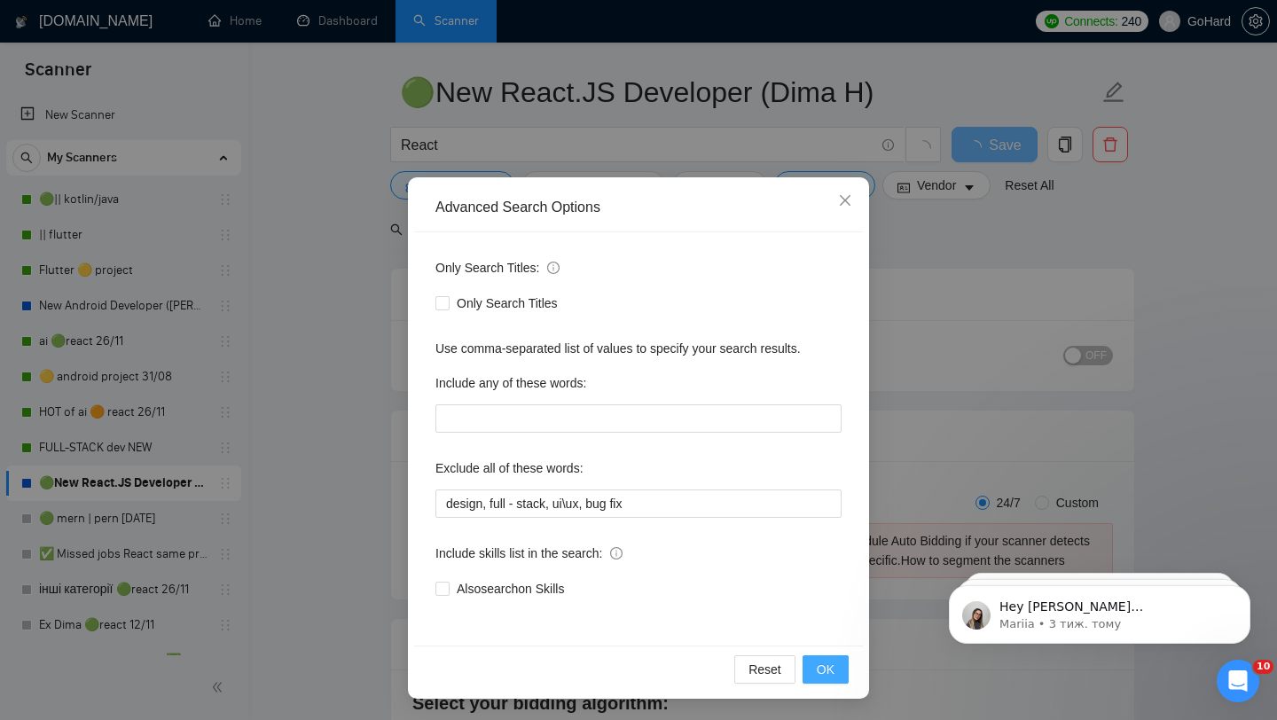
click at [831, 668] on span "OK" at bounding box center [826, 670] width 18 height 20
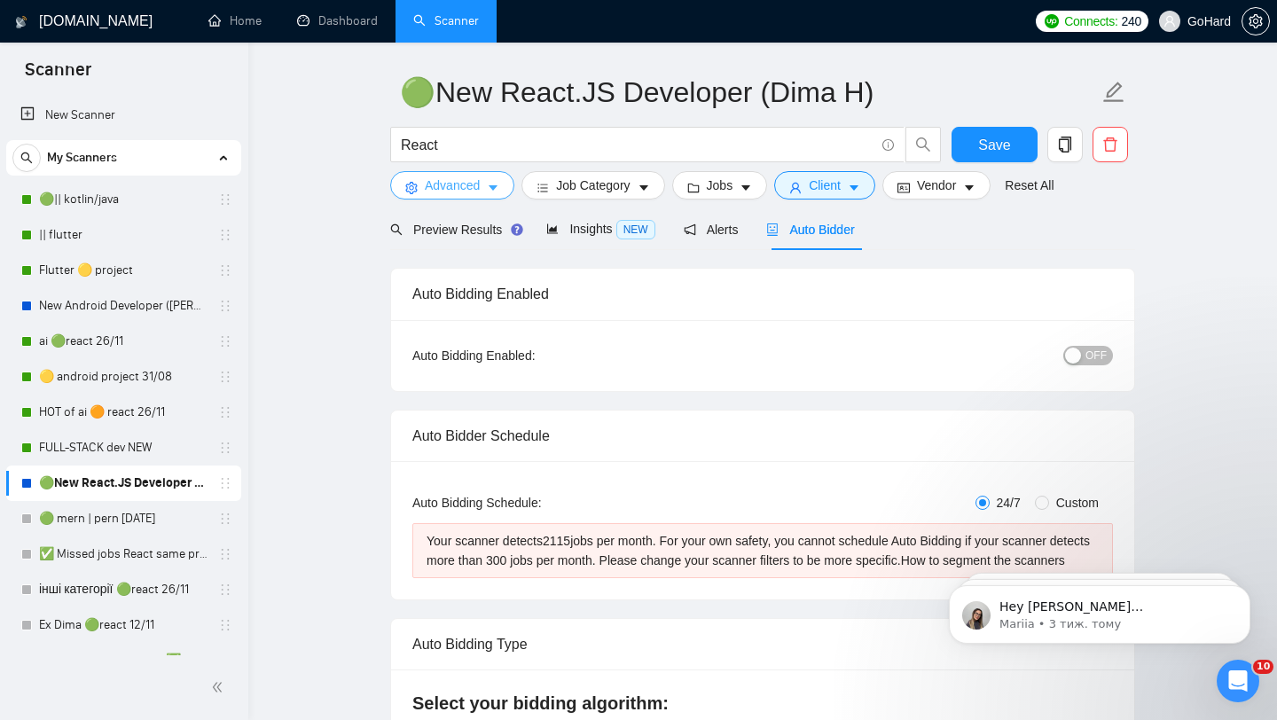
click at [444, 188] on span "Advanced" at bounding box center [452, 186] width 55 height 20
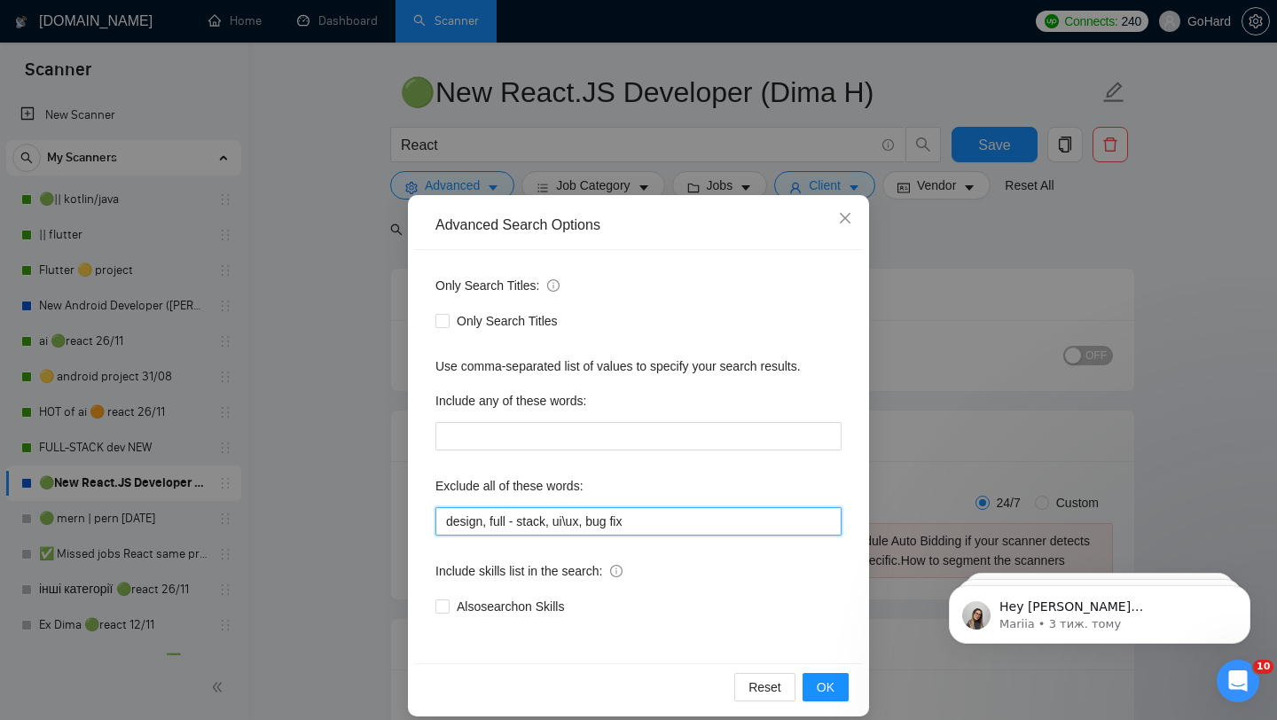
click at [655, 519] on input "design, full - stack, ui\ux, bug fix" at bounding box center [639, 521] width 406 height 28
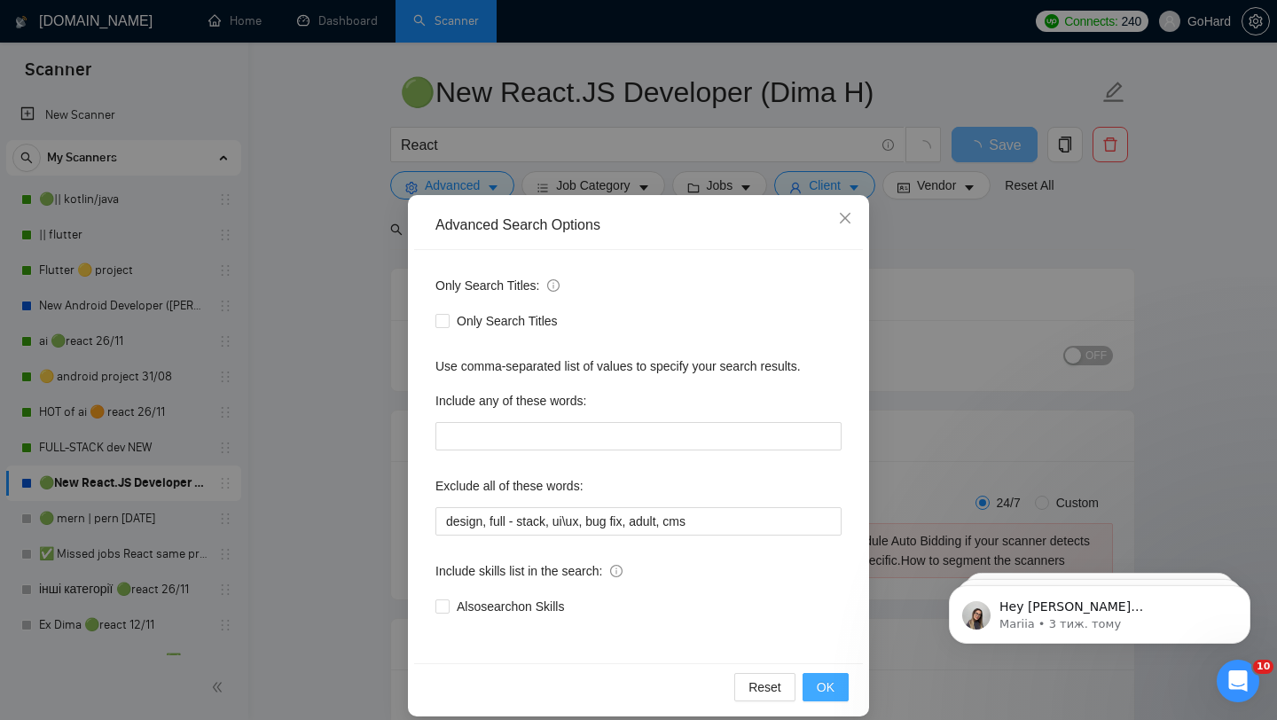
click at [830, 686] on span "OK" at bounding box center [826, 688] width 18 height 20
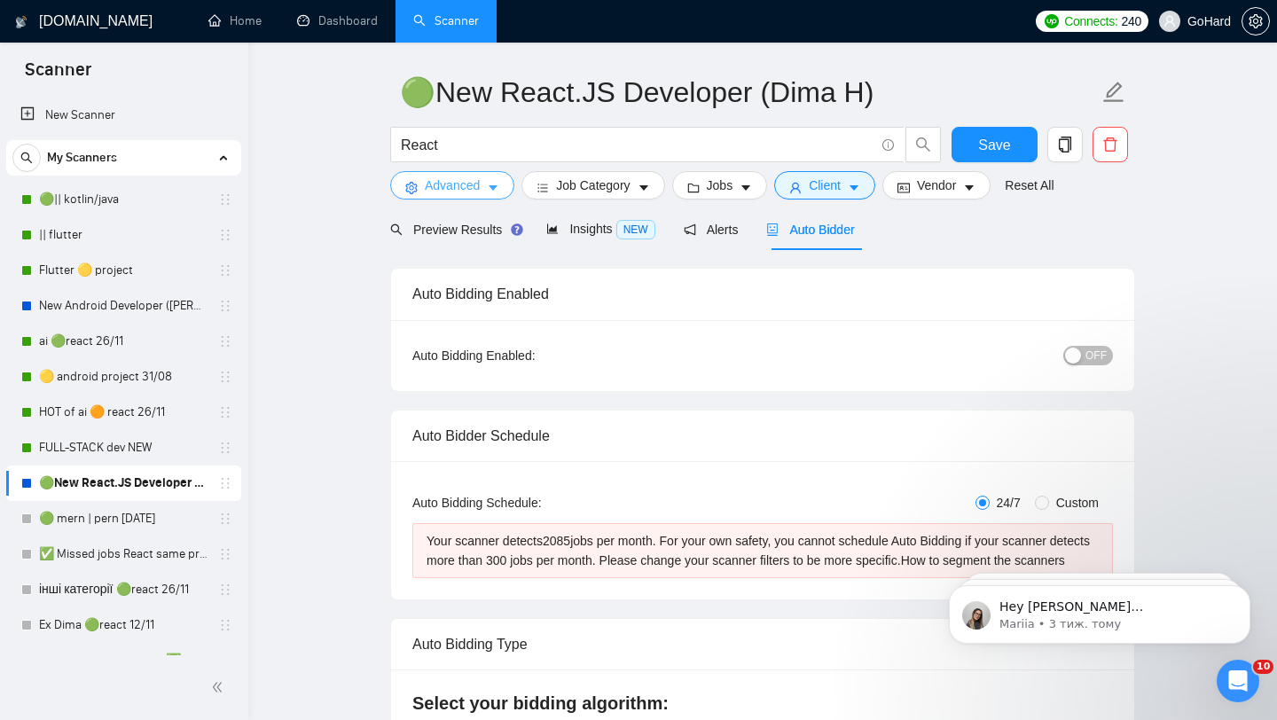
click at [442, 190] on span "Advanced" at bounding box center [452, 186] width 55 height 20
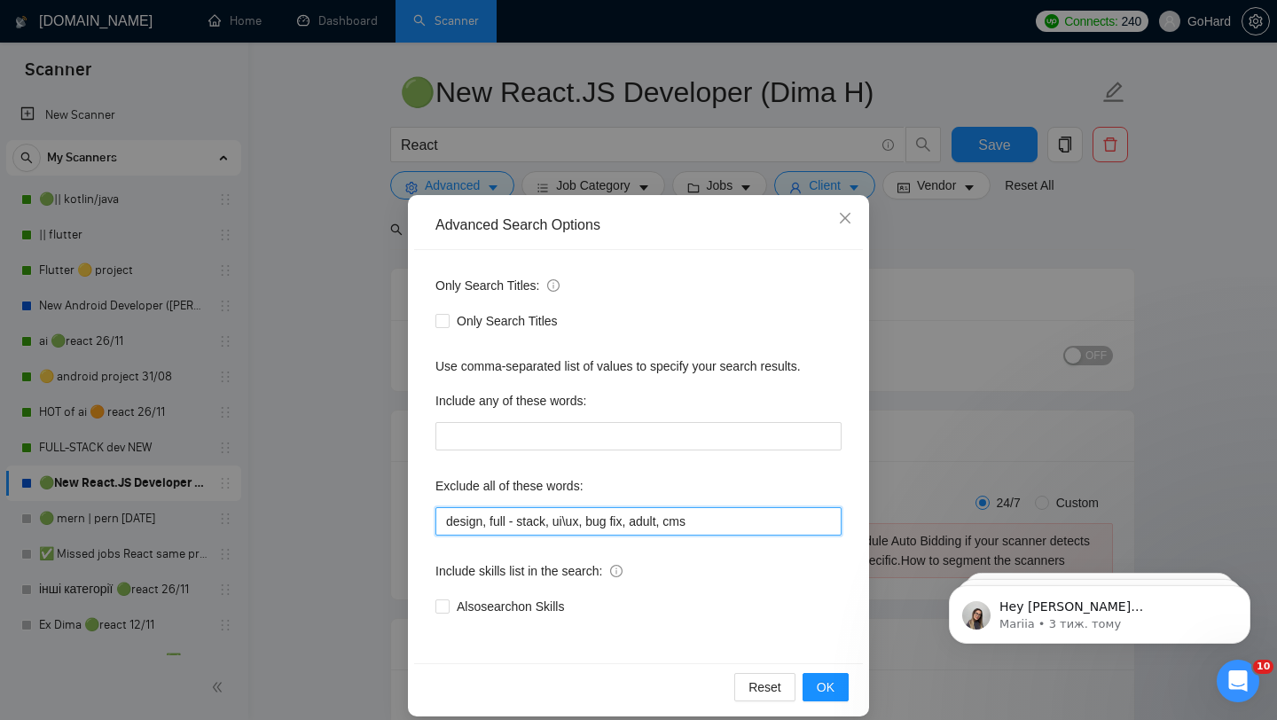
click at [722, 522] on input "design, full - stack, ui\ux, bug fix, adult, cms" at bounding box center [639, 521] width 406 height 28
type input "design, full - stack, ui\ux, bug fix, adult, cms, wordpress, shopi"
type input "design, full - stack, ui\ux, bug fix, adult, cms, wordpress, shopify, opencart,…"
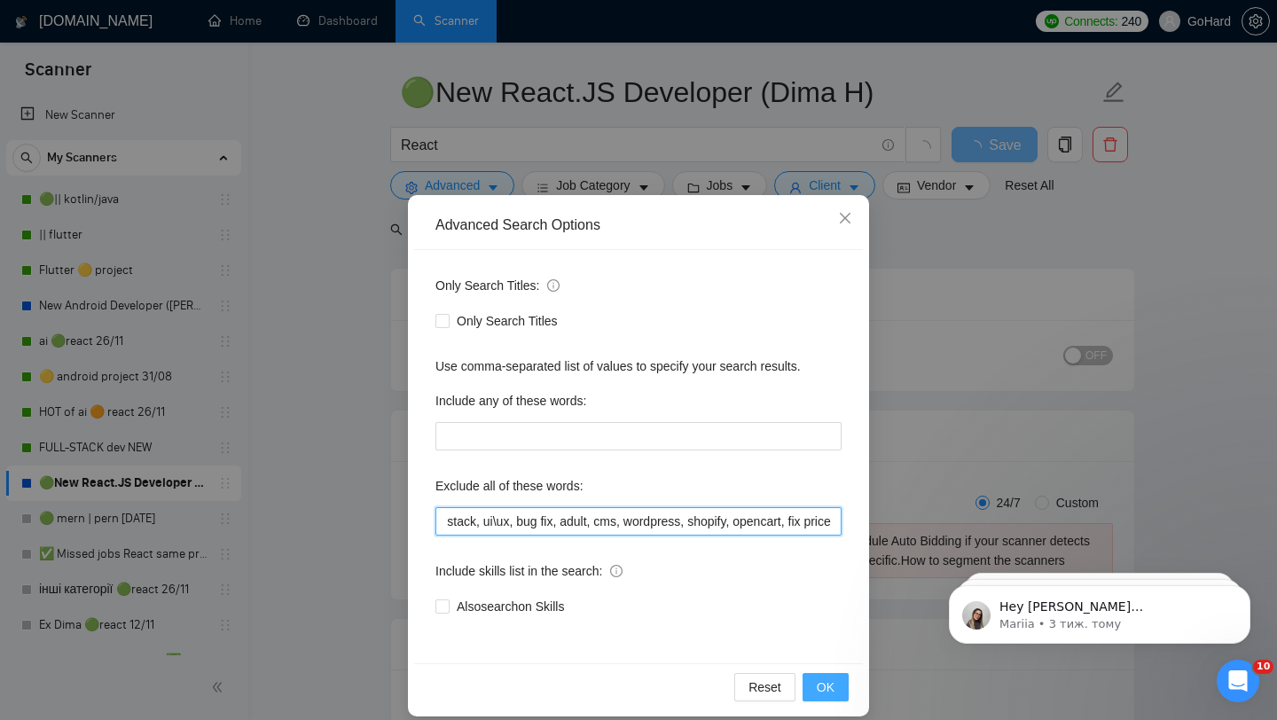
type input "design, full - stack, ui\ux, bug fix, adult, cms, wordpress, shopify, opencart,…"
click at [829, 688] on span "OK" at bounding box center [826, 688] width 18 height 20
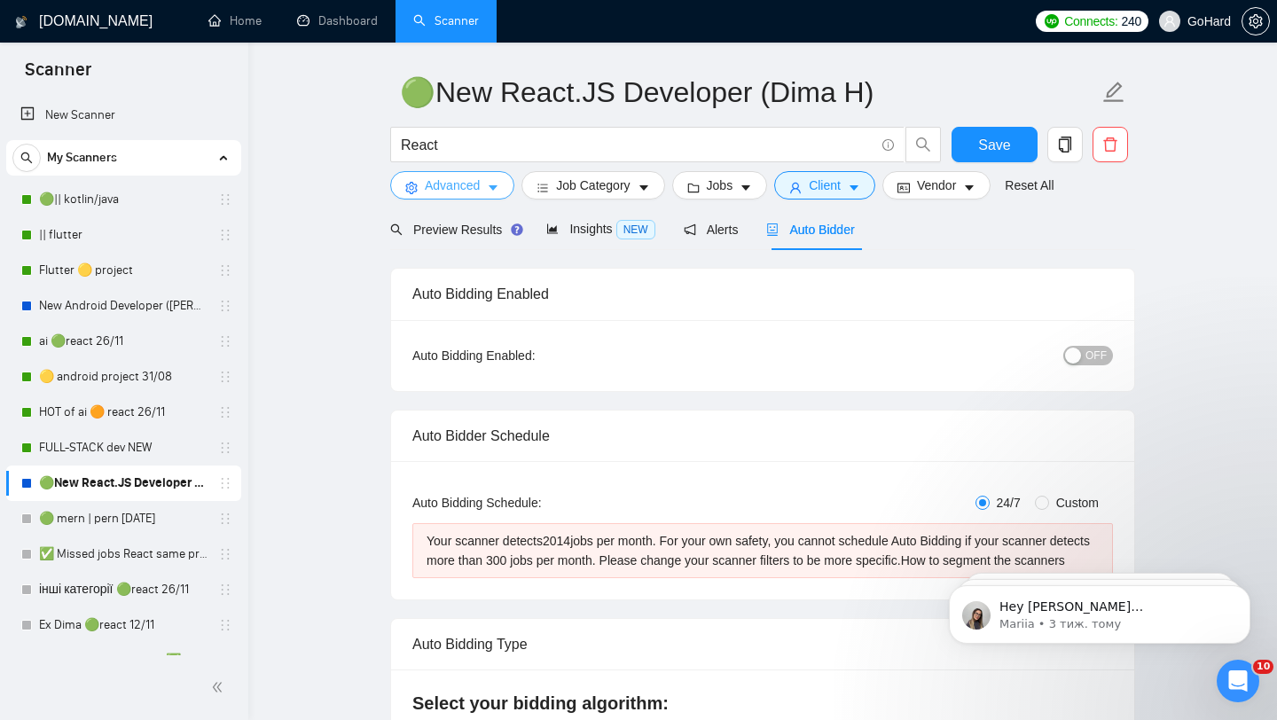
click at [451, 186] on span "Advanced" at bounding box center [452, 186] width 55 height 20
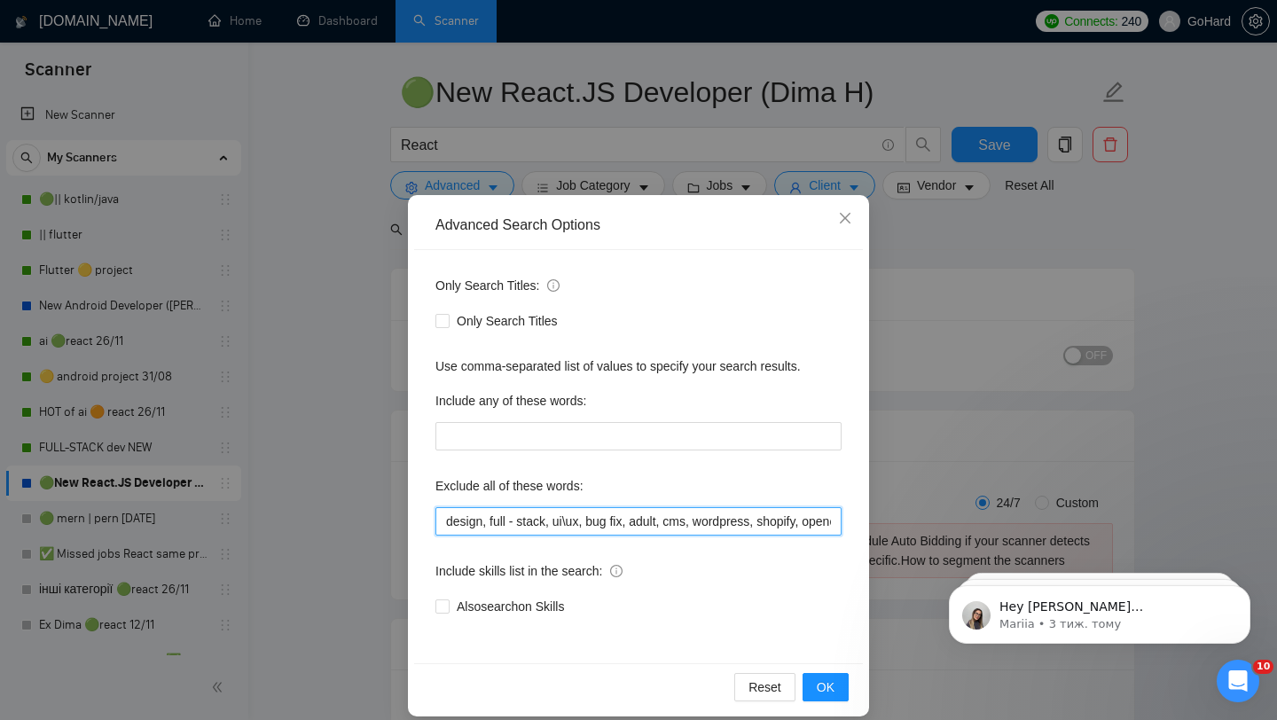
click at [786, 522] on input "design, full - stack, ui\ux, bug fix, adult, cms, wordpress, shopify, opencart,…" at bounding box center [639, 521] width 406 height 28
type input "design, full - stack, ui\ux, bug fix, adult, cms, wordpress, shopify, opencart,"
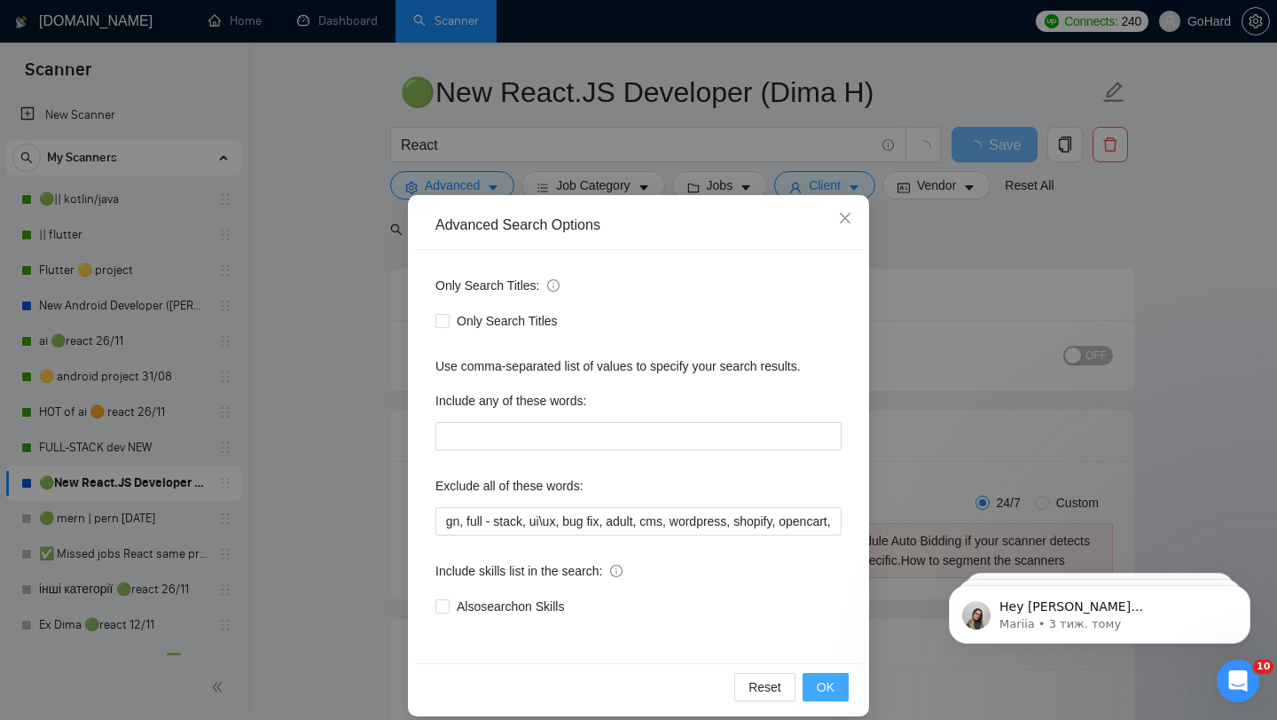
click at [827, 690] on span "OK" at bounding box center [826, 688] width 18 height 20
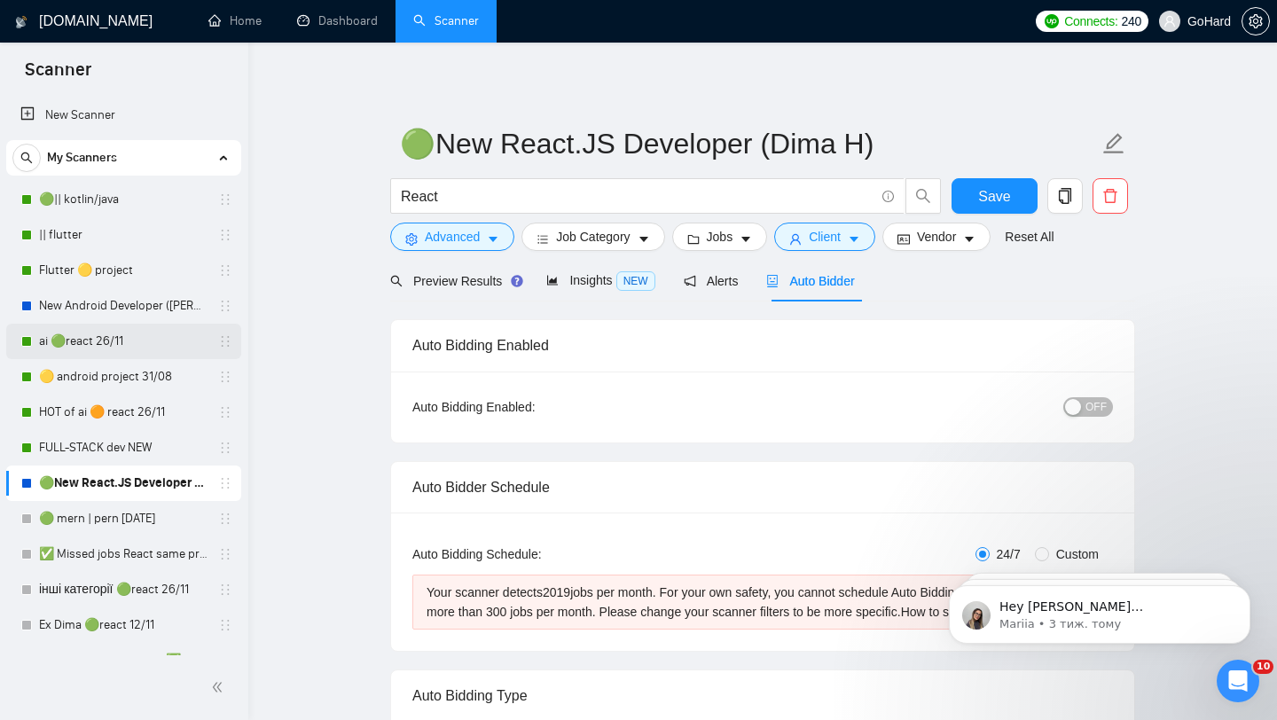
click at [92, 351] on link "ai 🟢react 26/11" at bounding box center [123, 341] width 169 height 35
